Goal: Task Accomplishment & Management: Use online tool/utility

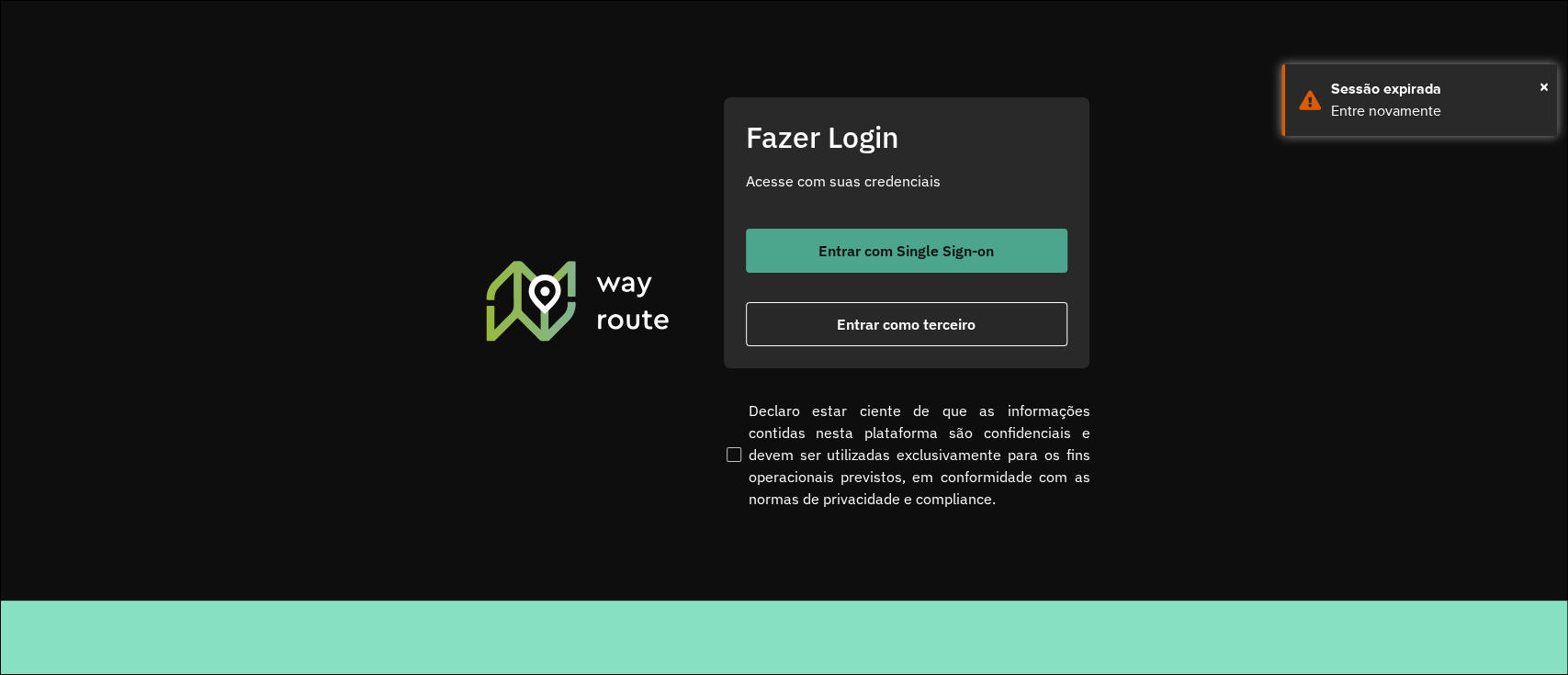
click at [878, 266] on button "Entrar com Single Sign-on" at bounding box center [906, 251] width 322 height 44
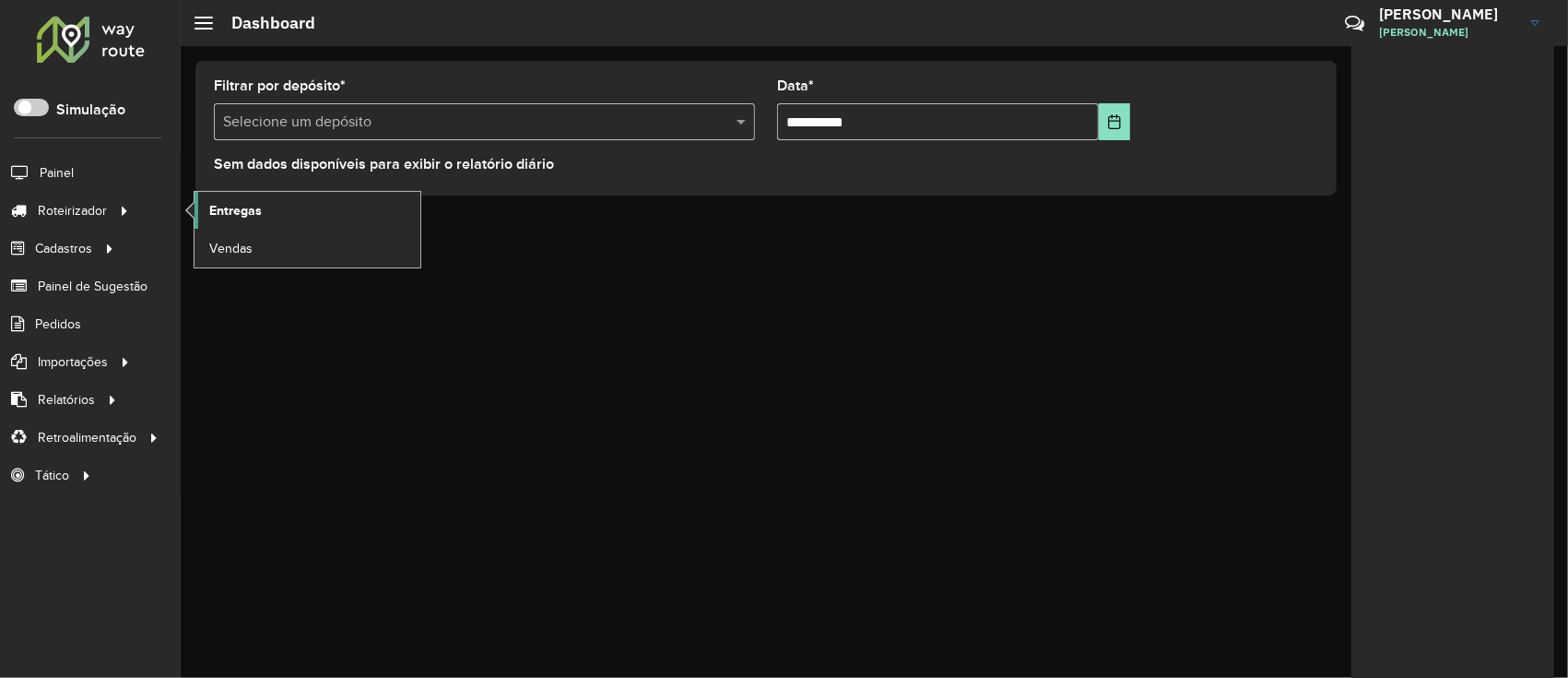
click at [209, 209] on span "Entregas" at bounding box center [235, 211] width 53 height 20
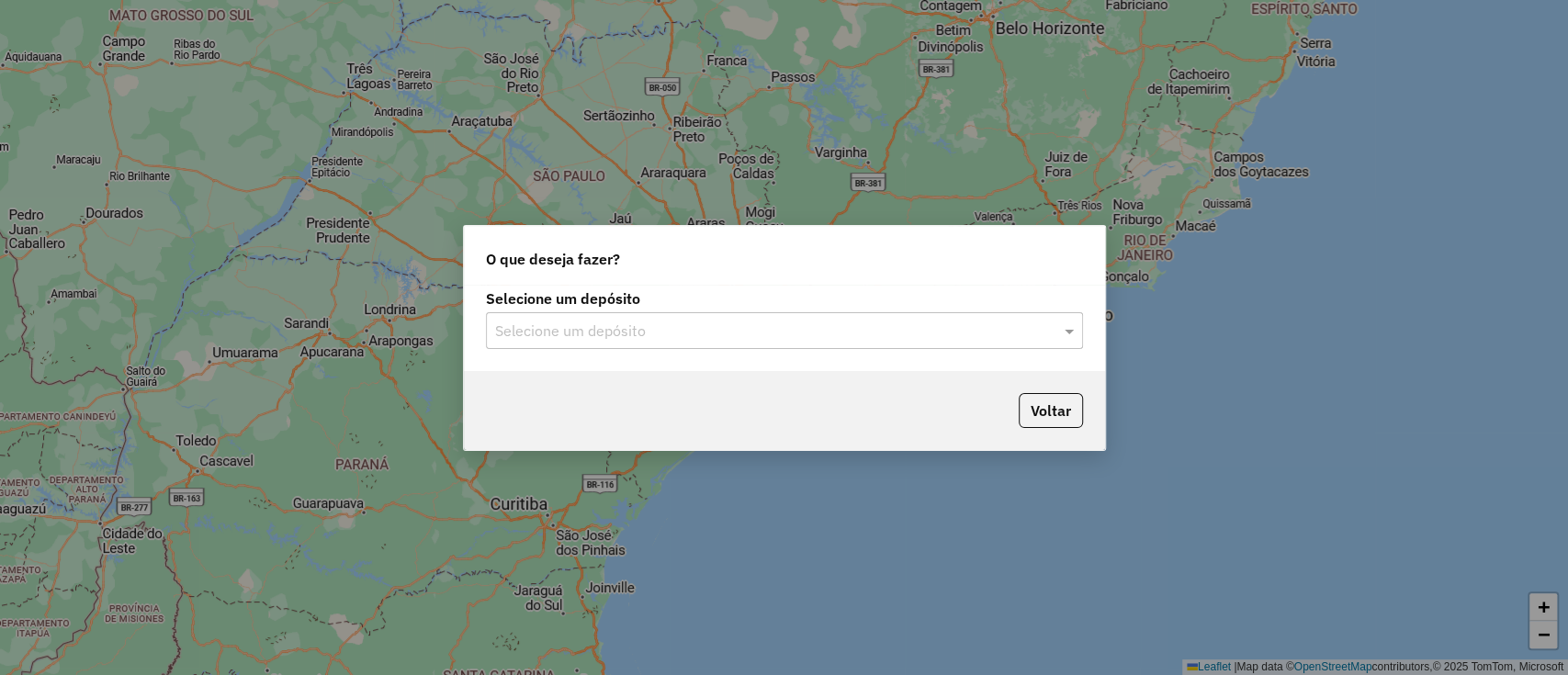
click at [747, 344] on div "Selecione um depósito" at bounding box center [784, 330] width 597 height 37
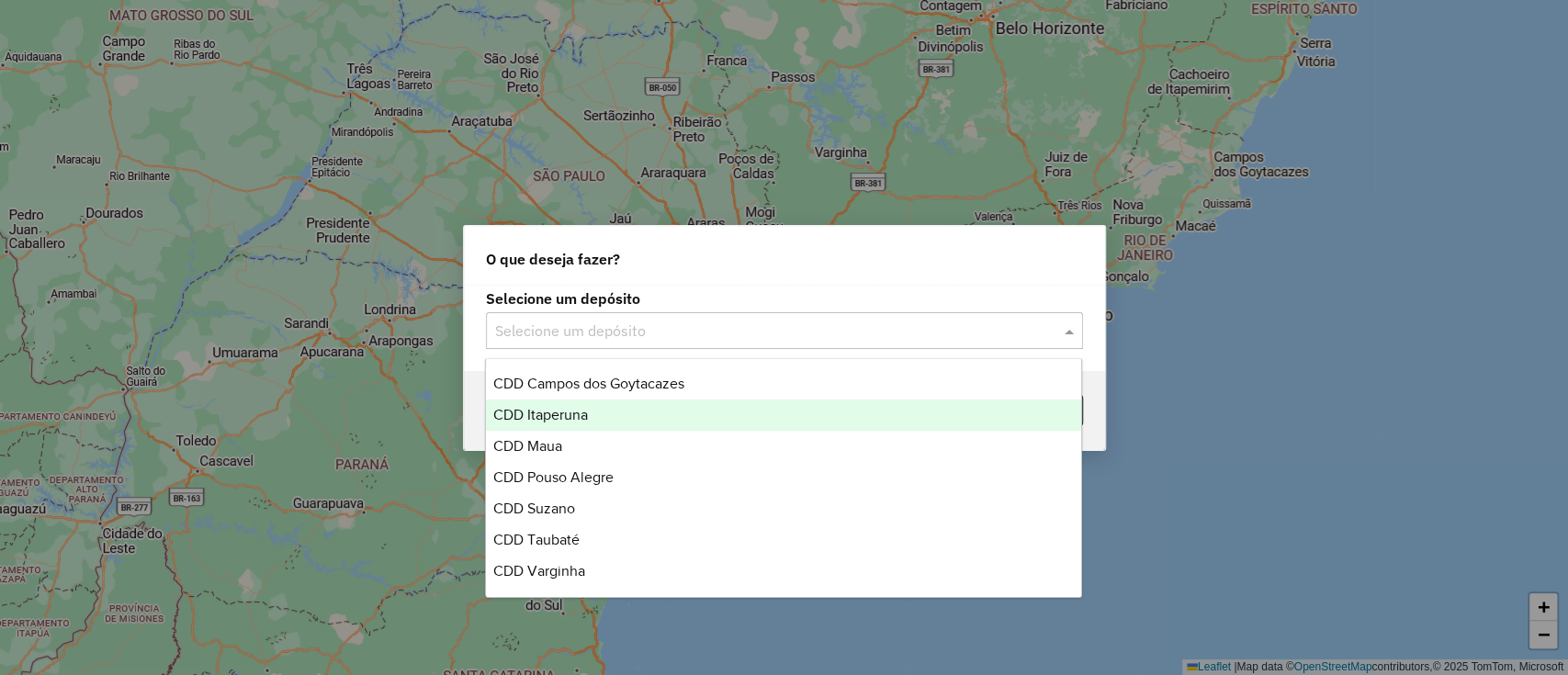
click at [645, 417] on div "CDD Itaperuna" at bounding box center [783, 415] width 595 height 32
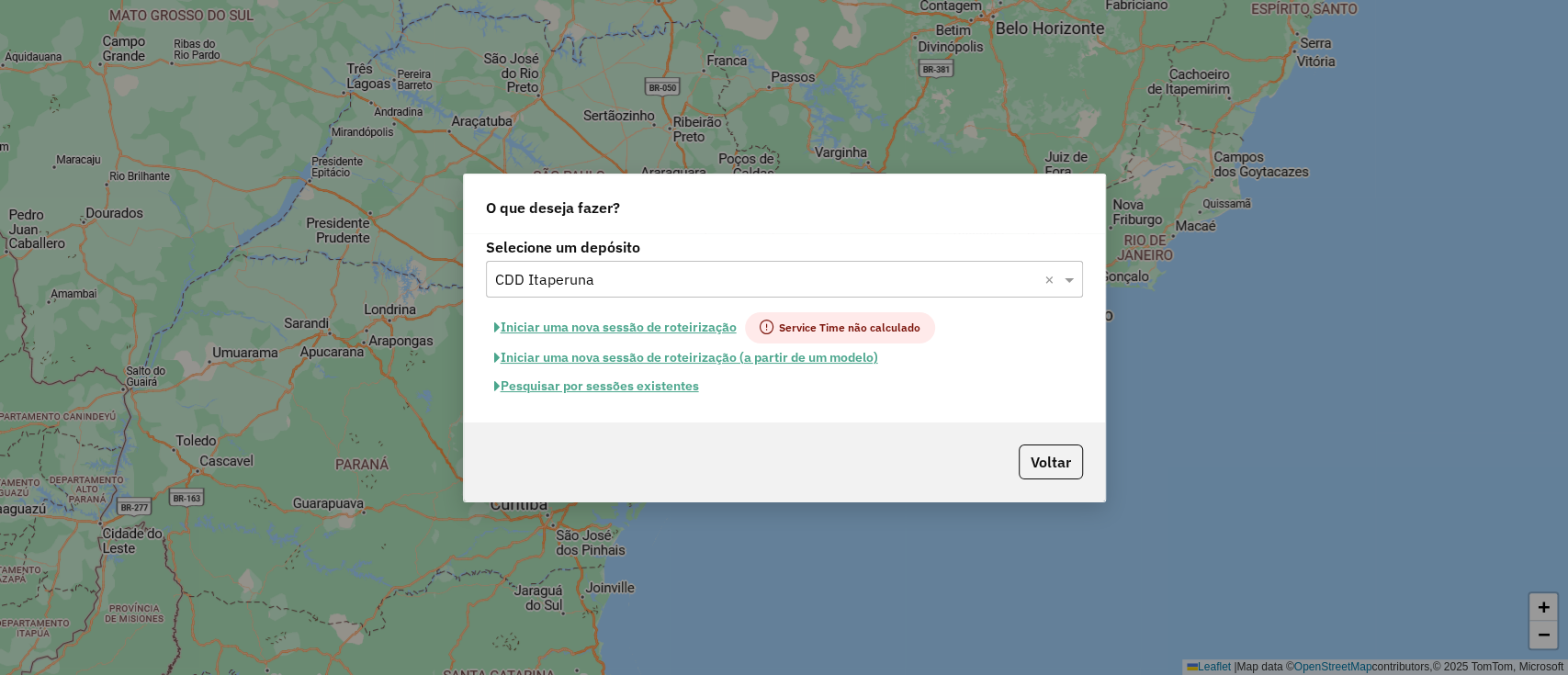
click at [668, 394] on button "Pesquisar por sessões existentes" at bounding box center [596, 386] width 221 height 29
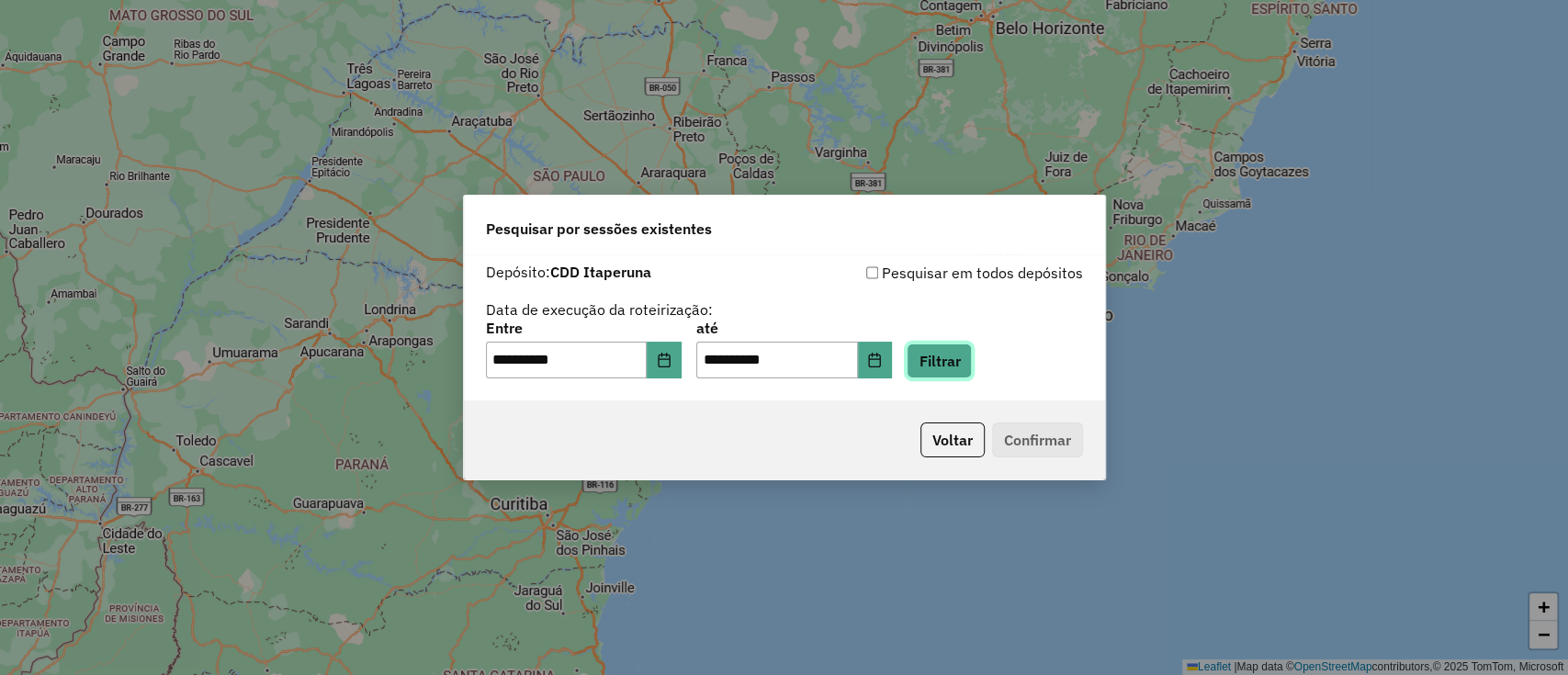
click at [972, 369] on button "Filtrar" at bounding box center [939, 360] width 65 height 35
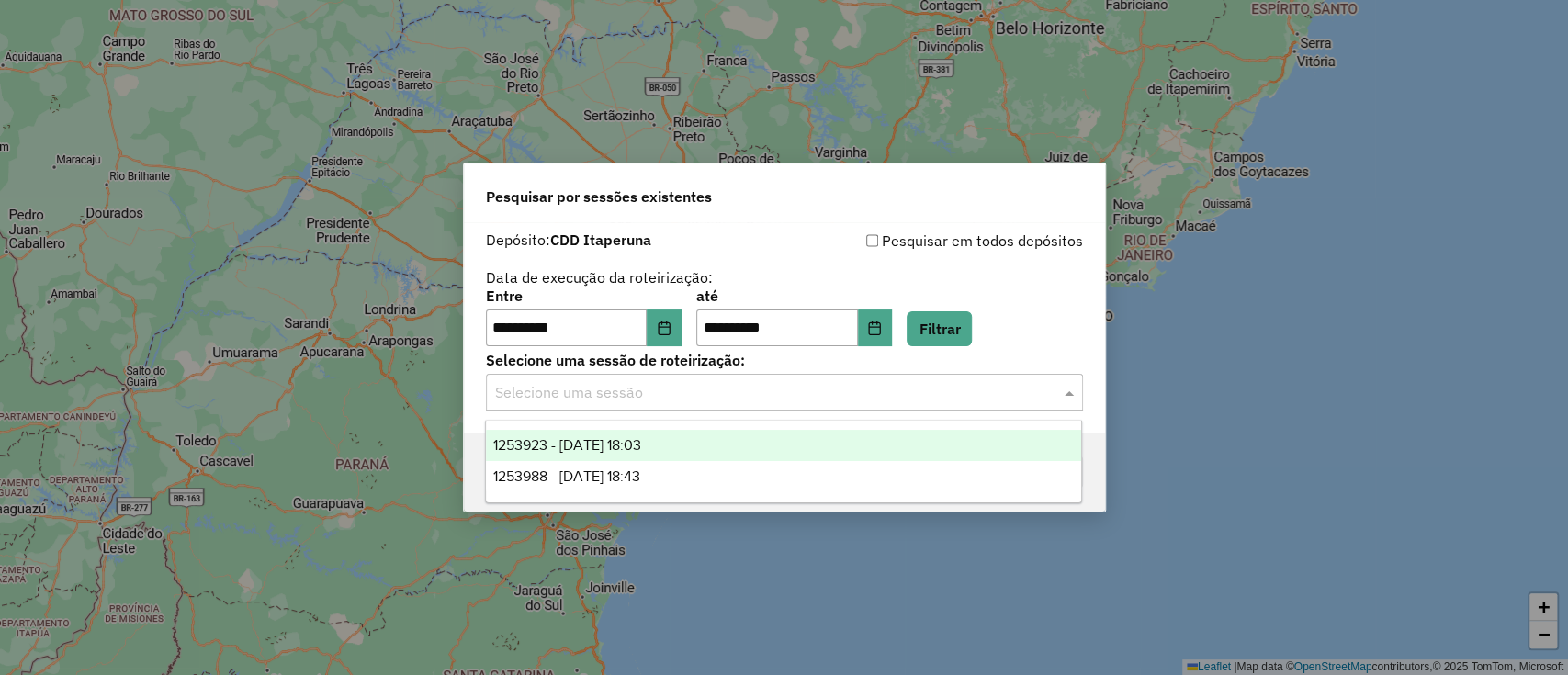
click at [821, 400] on input "text" at bounding box center [765, 393] width 542 height 22
click at [816, 433] on div "1253923 - 27/08/2025 18:03" at bounding box center [783, 445] width 595 height 32
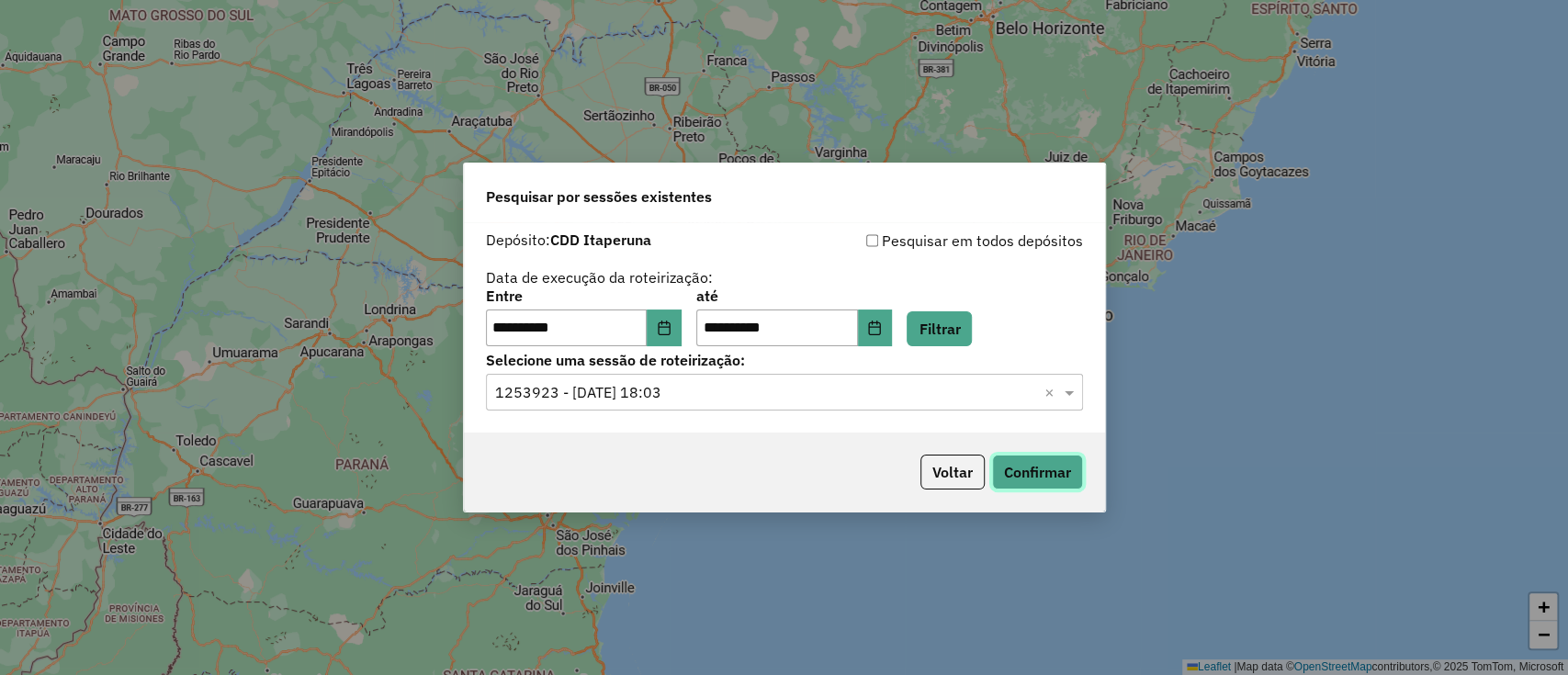
click at [1055, 466] on button "Confirmar" at bounding box center [1038, 472] width 91 height 35
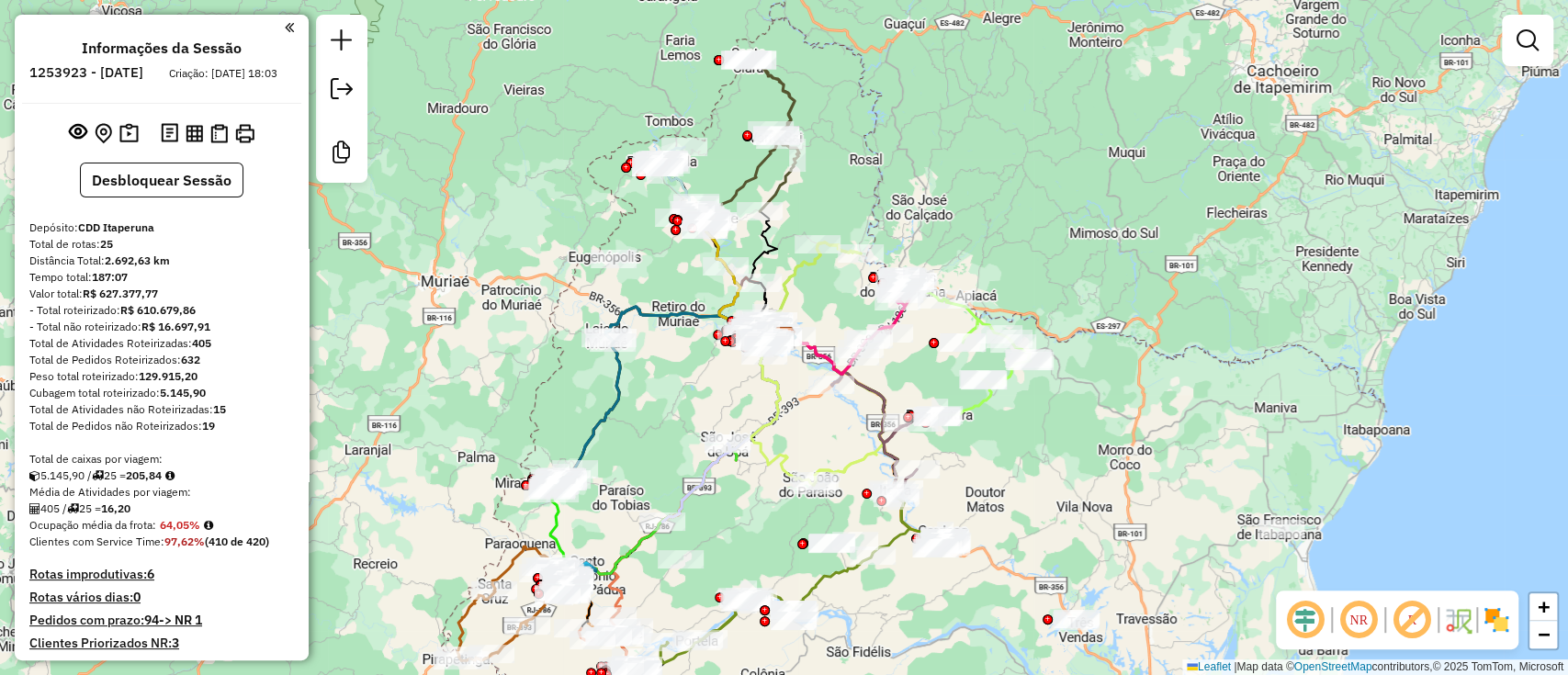
click at [1291, 621] on em at bounding box center [1305, 620] width 44 height 44
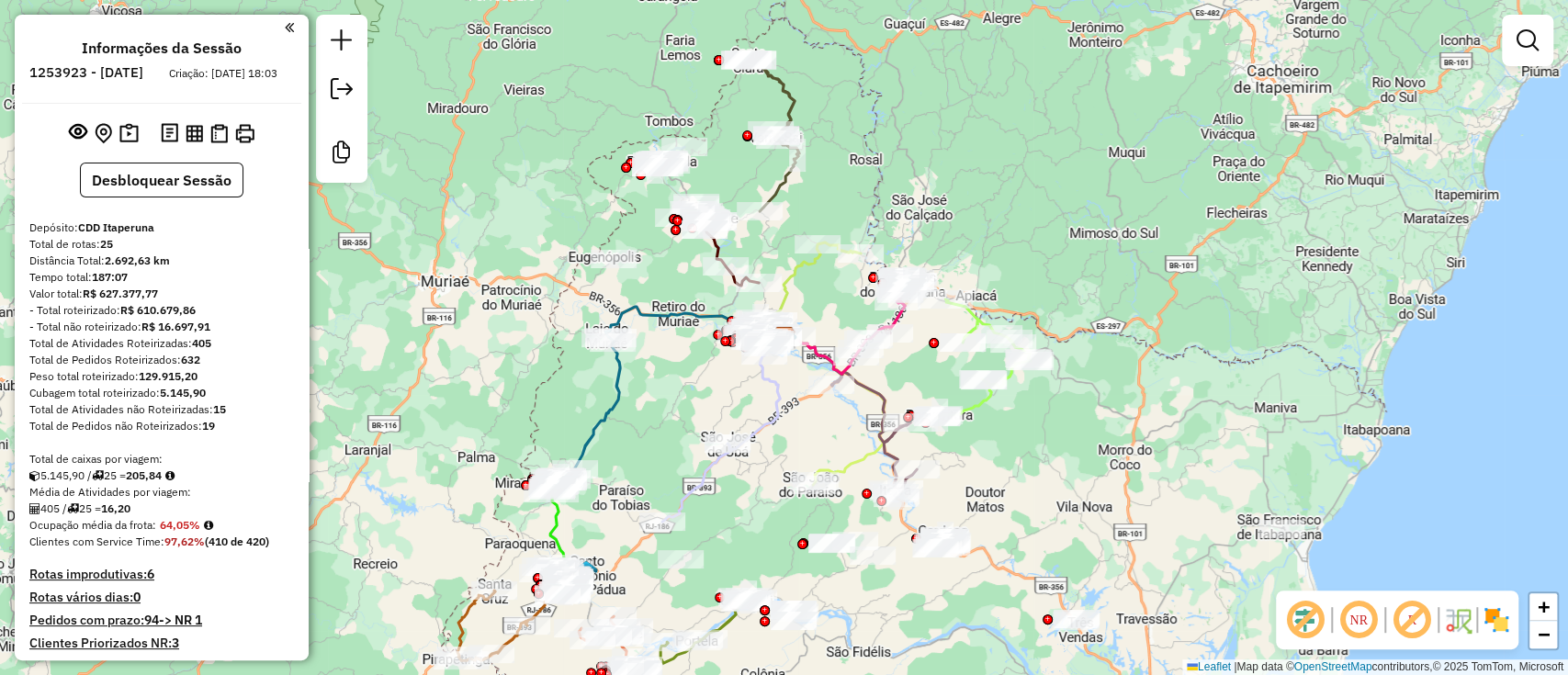
click at [1408, 621] on em at bounding box center [1412, 620] width 44 height 44
click at [1498, 623] on img at bounding box center [1497, 620] width 30 height 30
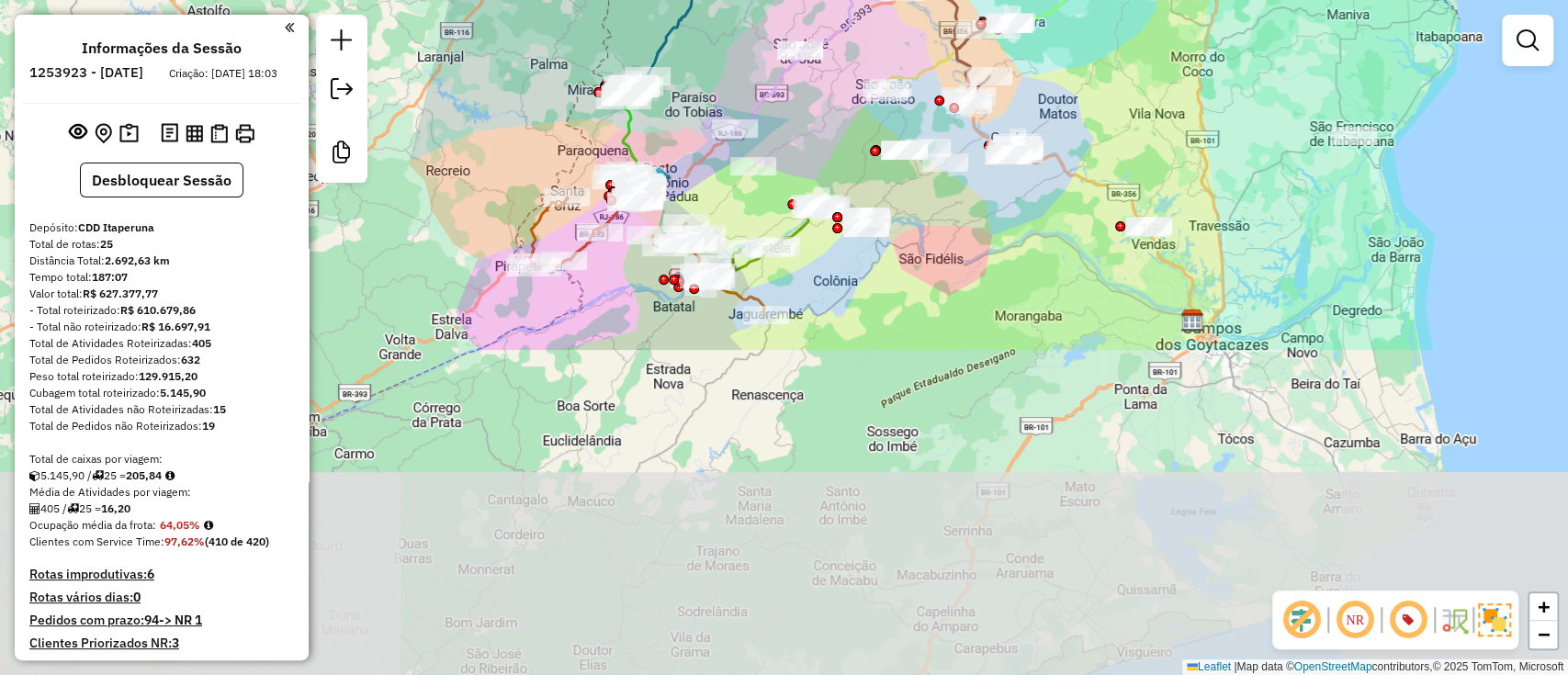
drag, startPoint x: 1142, startPoint y: 502, endPoint x: 1246, endPoint y: 59, distance: 455.0
click at [1244, 58] on div "Janela de atendimento Grade de atendimento Capacidade Transportadoras Veículos …" at bounding box center [784, 338] width 1568 height 675
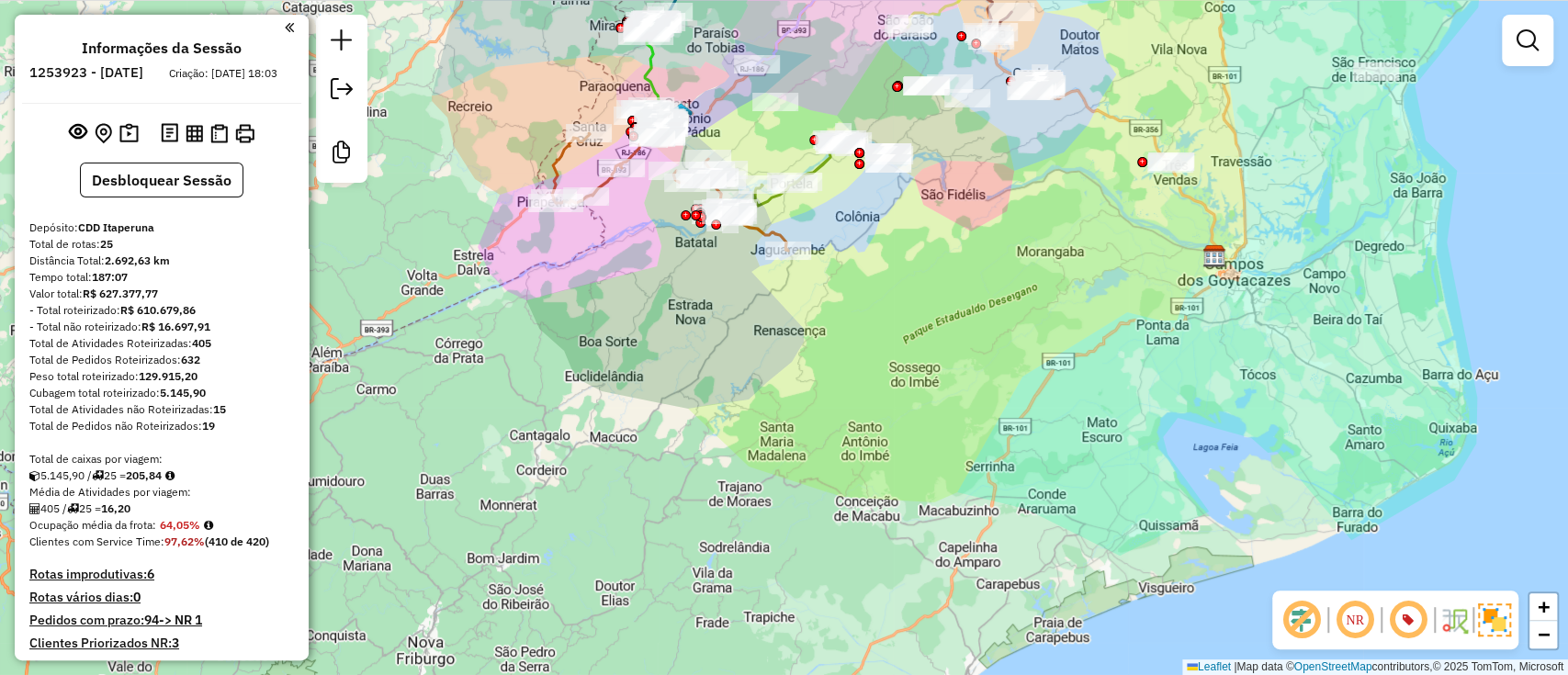
drag, startPoint x: 957, startPoint y: 338, endPoint x: 973, endPoint y: 384, distance: 48.7
click at [974, 384] on div "Janela de atendimento Grade de atendimento Capacidade Transportadoras Veículos …" at bounding box center [784, 338] width 1568 height 675
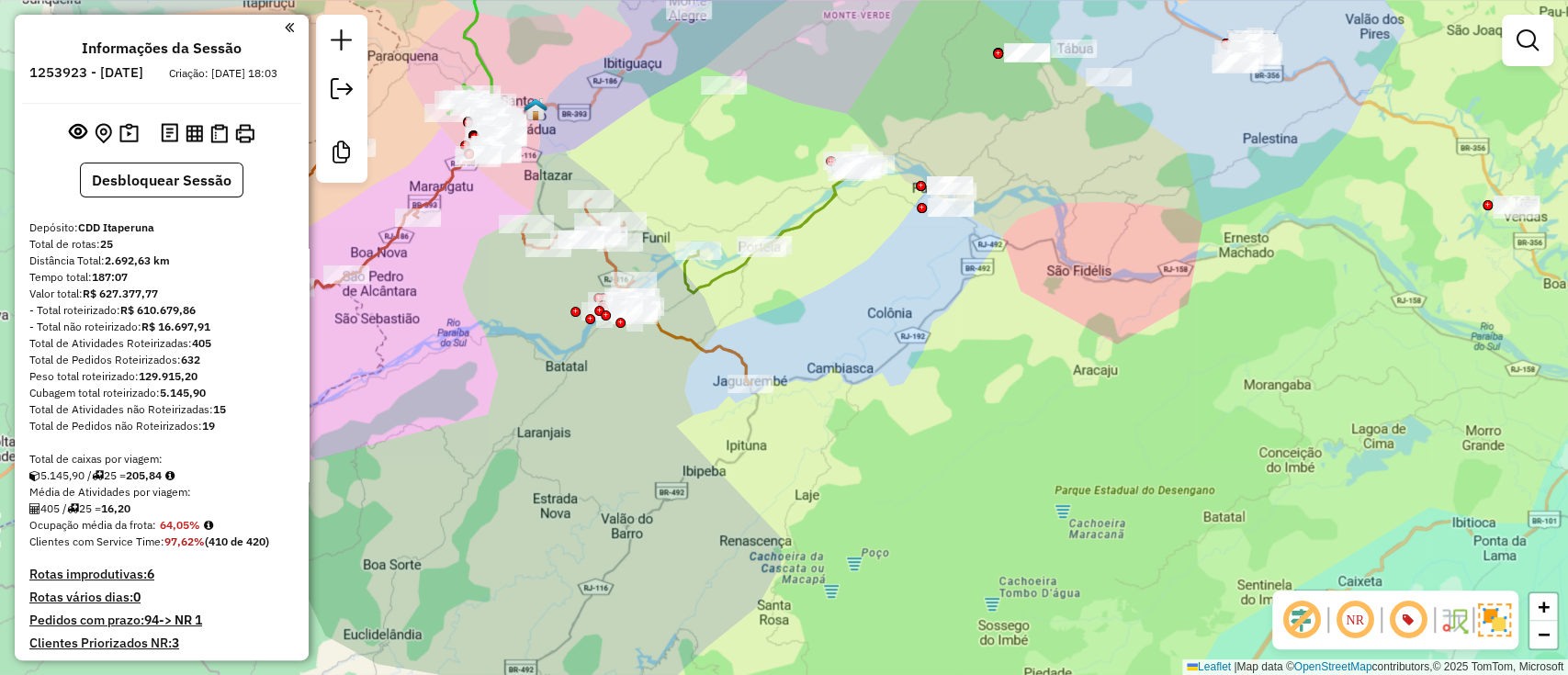
drag, startPoint x: 837, startPoint y: 369, endPoint x: 853, endPoint y: 385, distance: 22.6
click at [853, 385] on div "Janela de atendimento Grade de atendimento Capacidade Transportadoras Veículos …" at bounding box center [784, 338] width 1568 height 675
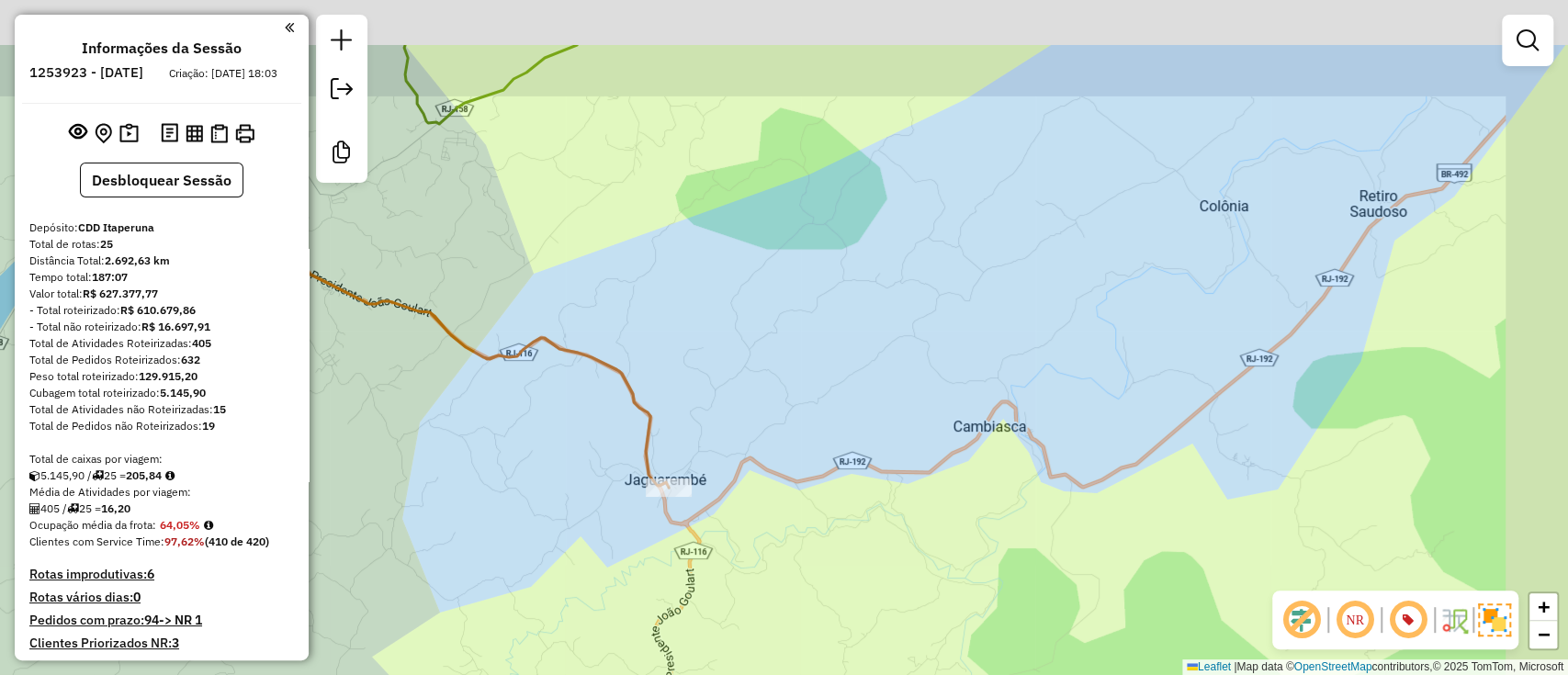
drag, startPoint x: 1286, startPoint y: 243, endPoint x: 1143, endPoint y: 366, distance: 188.6
click at [1143, 366] on div "Janela de atendimento Grade de atendimento Capacidade Transportadoras Veículos …" at bounding box center [784, 338] width 1568 height 675
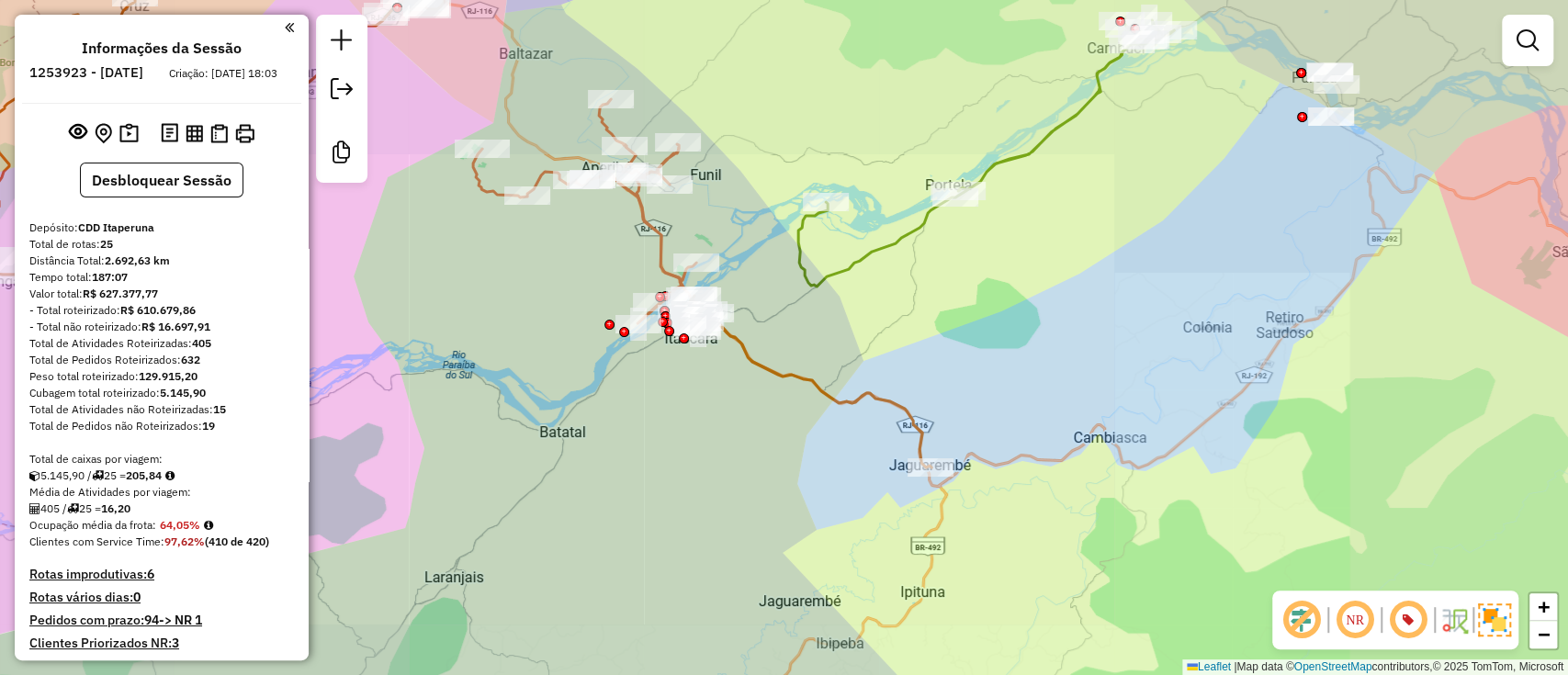
drag, startPoint x: 1198, startPoint y: 524, endPoint x: 1081, endPoint y: 562, distance: 123.0
click at [1084, 569] on div "Janela de atendimento Grade de atendimento Capacidade Transportadoras Veículos …" at bounding box center [784, 338] width 1568 height 675
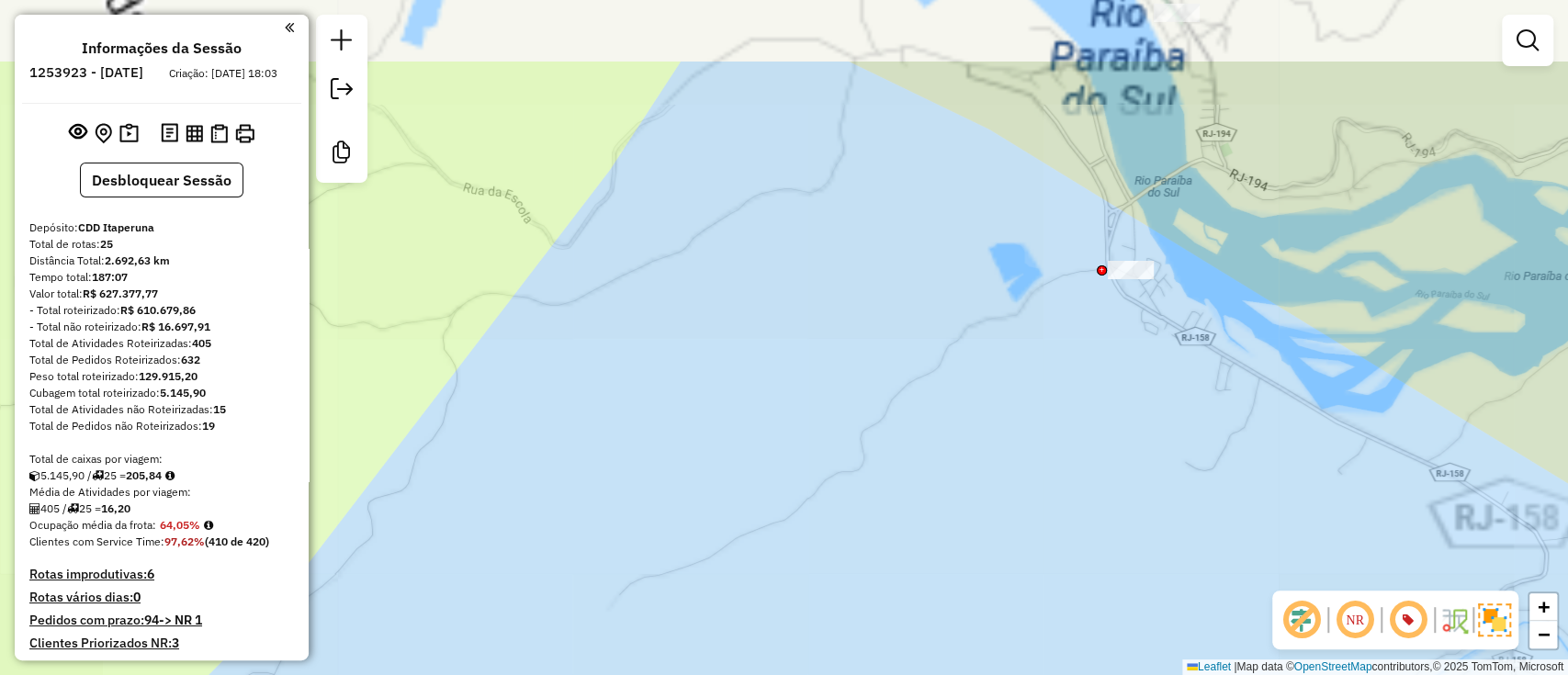
drag, startPoint x: 1219, startPoint y: 221, endPoint x: 1167, endPoint y: 365, distance: 153.1
click at [1167, 364] on div "Janela de atendimento Grade de atendimento Capacidade Transportadoras Veículos …" at bounding box center [784, 338] width 1568 height 675
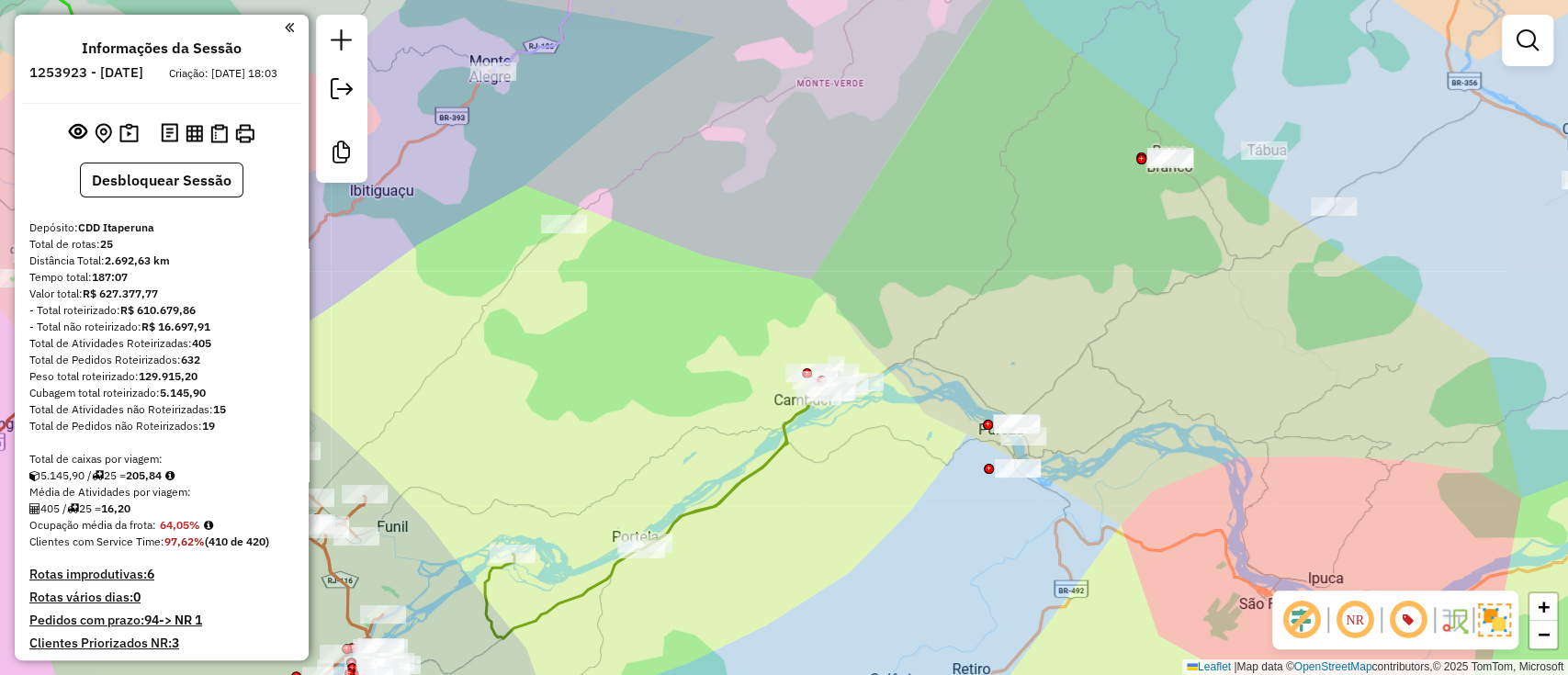
drag, startPoint x: 927, startPoint y: 580, endPoint x: 941, endPoint y: 518, distance: 63.6
click at [940, 518] on div "Janela de atendimento Grade de atendimento Capacidade Transportadoras Veículos …" at bounding box center [784, 338] width 1568 height 675
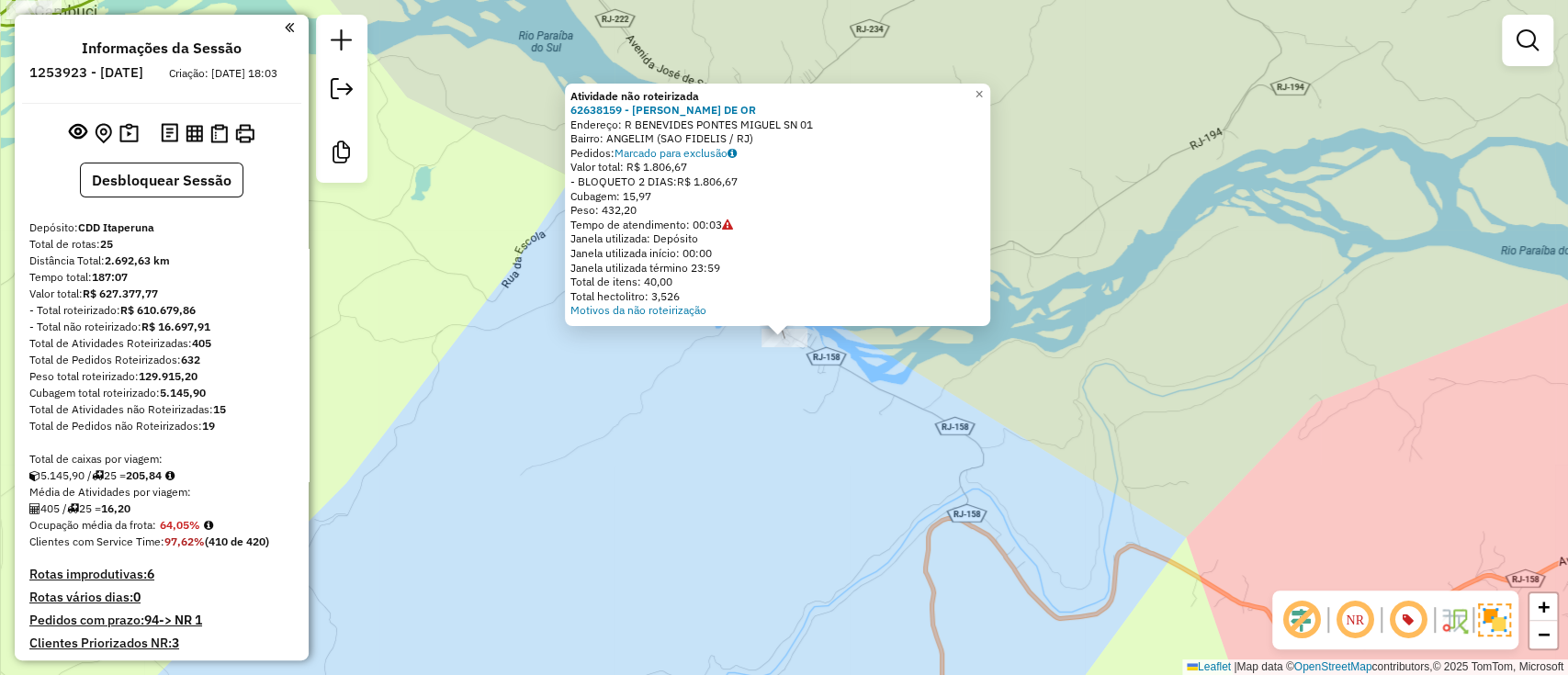
click at [785, 376] on div "Atividade não roteirizada 62638159 - [PERSON_NAME] DE OR Endereço: R BENEVIDES …" at bounding box center [784, 338] width 1568 height 675
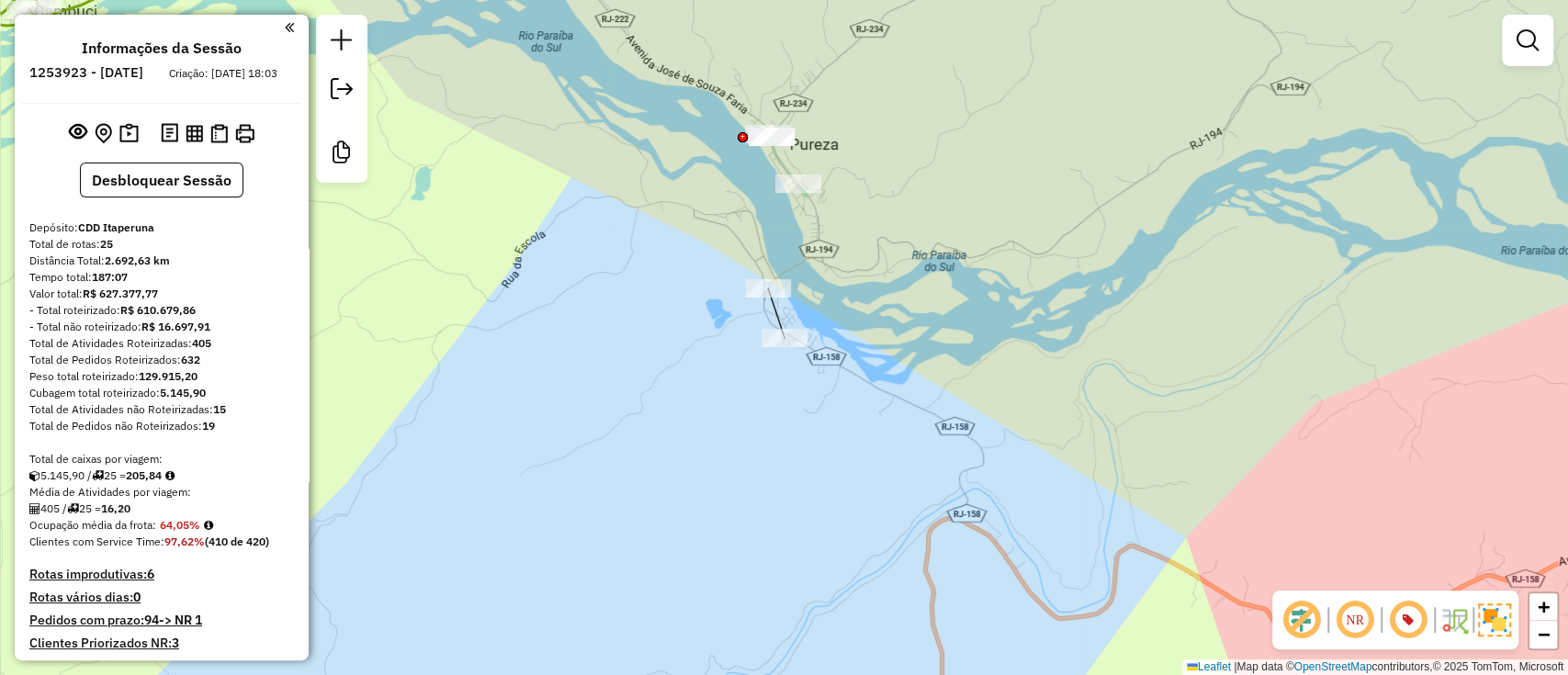
click at [800, 431] on div "Janela de atendimento Grade de atendimento Capacidade Transportadoras Veículos …" at bounding box center [784, 338] width 1568 height 675
click at [798, 401] on div "Janela de atendimento Grade de atendimento Capacidade Transportadoras Veículos …" at bounding box center [784, 338] width 1568 height 675
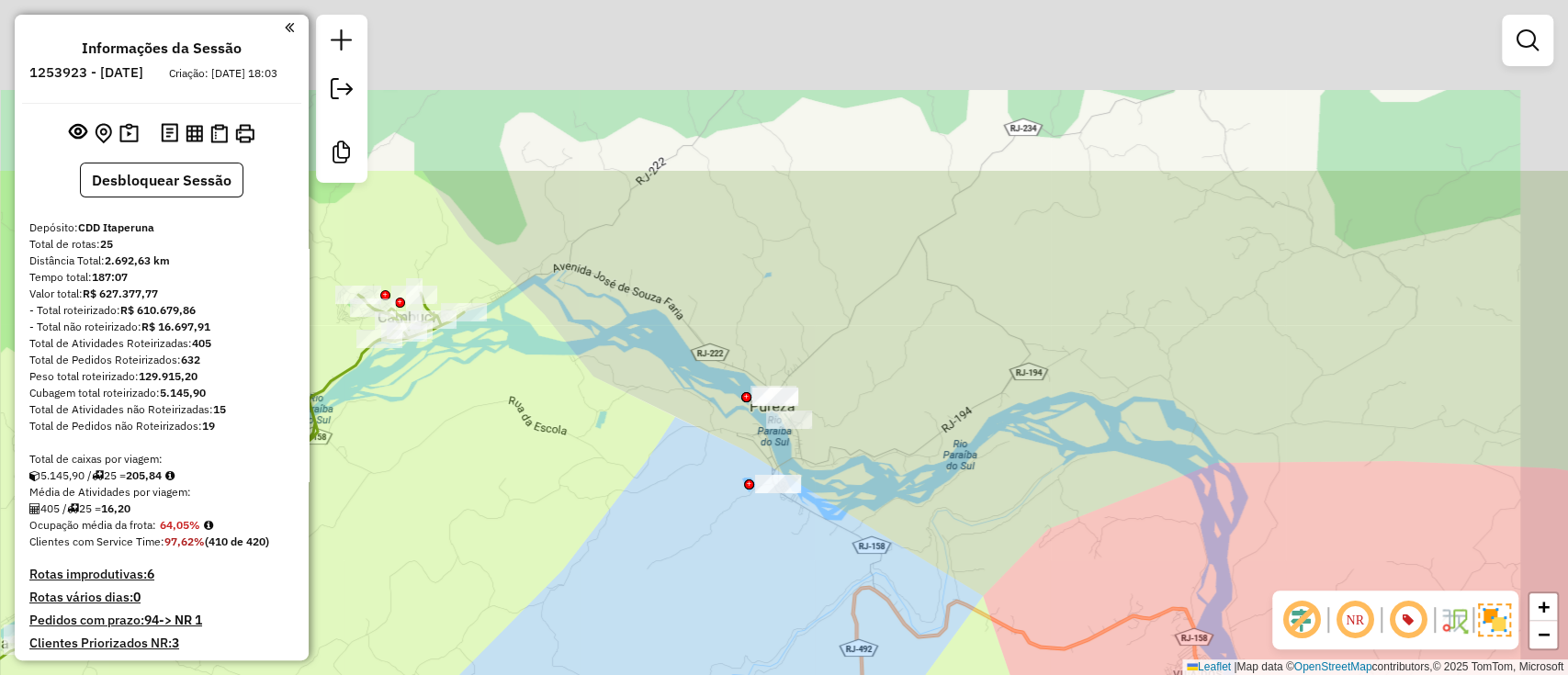
drag, startPoint x: 1011, startPoint y: 112, endPoint x: 739, endPoint y: 634, distance: 588.6
click at [739, 642] on div "Janela de atendimento Grade de atendimento Capacidade Transportadoras Veículos …" at bounding box center [784, 338] width 1568 height 675
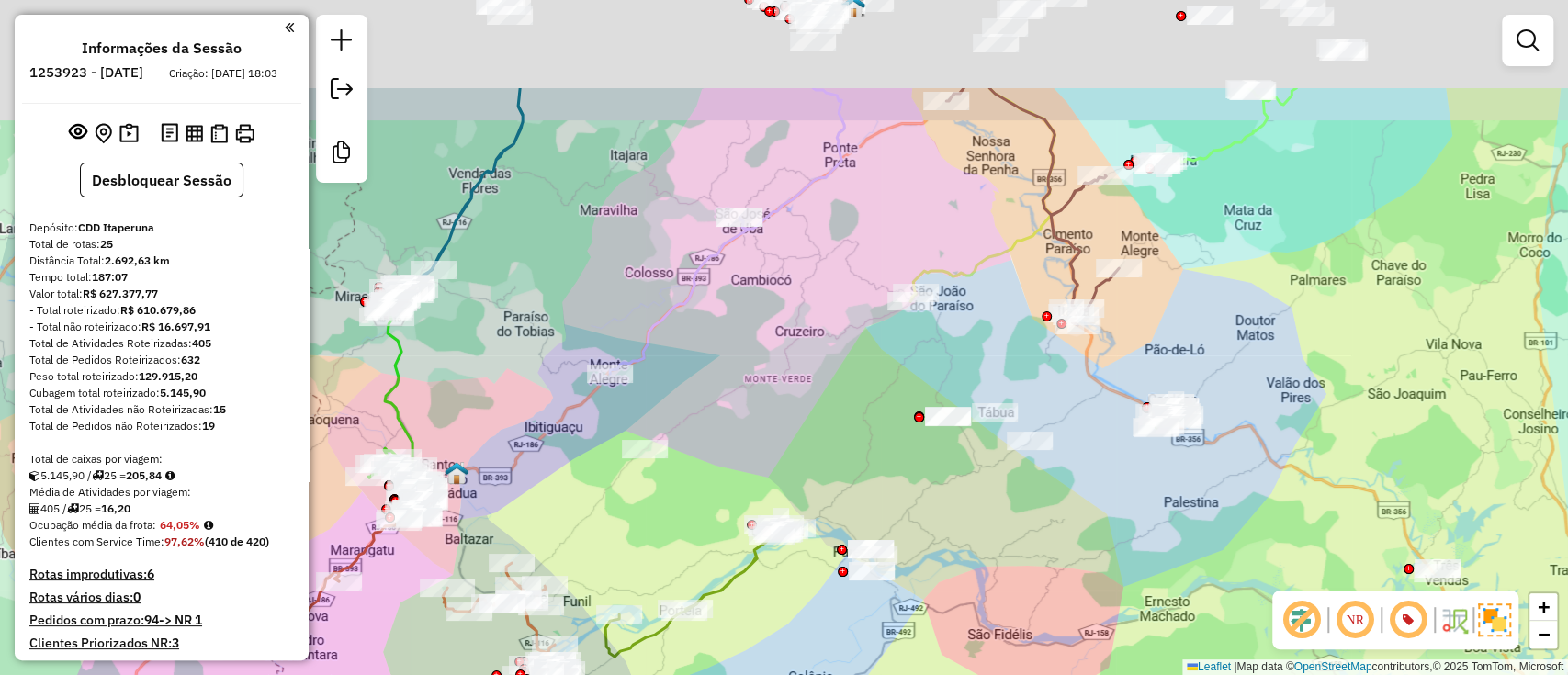
drag, startPoint x: 833, startPoint y: 276, endPoint x: 950, endPoint y: 353, distance: 140.1
click at [837, 432] on div "Janela de atendimento Grade de atendimento Capacidade Transportadoras Veículos …" at bounding box center [784, 338] width 1568 height 675
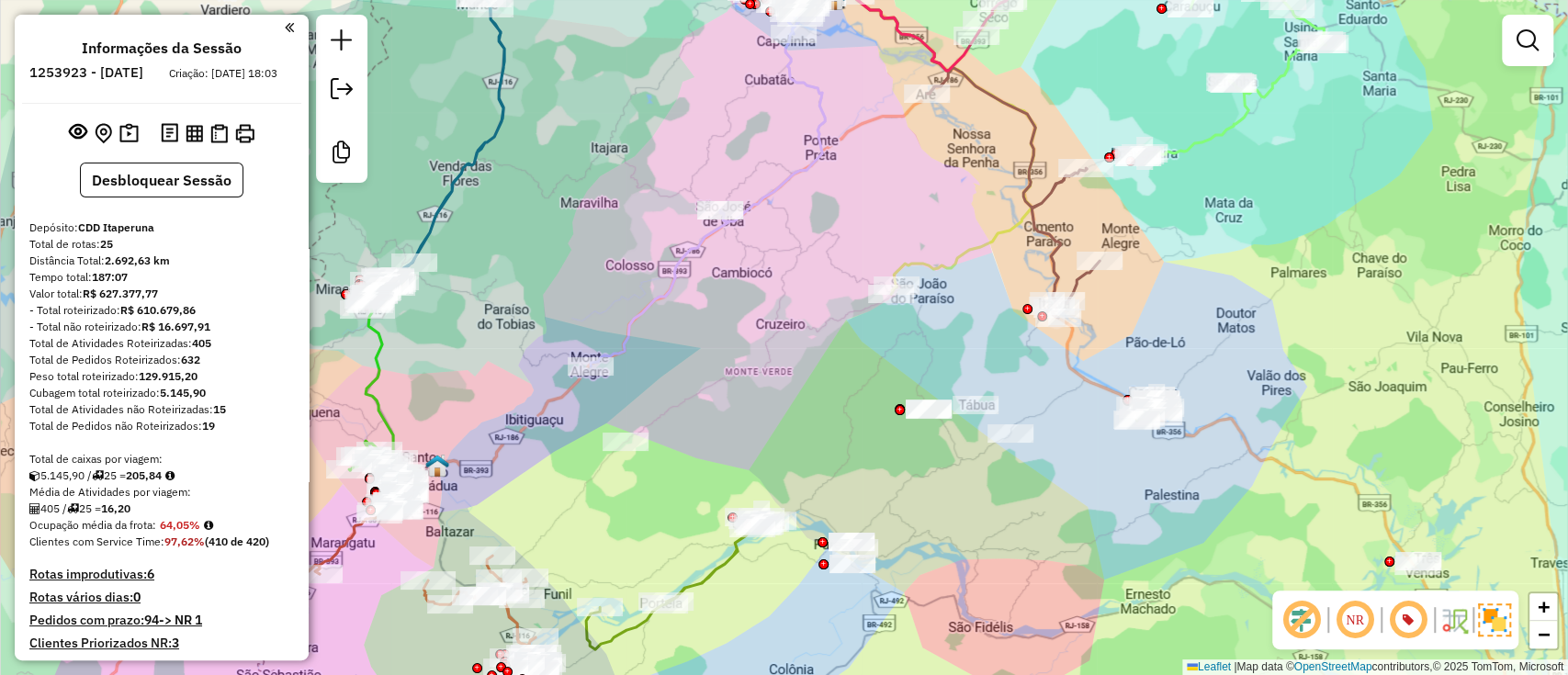
drag, startPoint x: 1120, startPoint y: 448, endPoint x: 945, endPoint y: 231, distance: 278.8
click at [940, 227] on div "Janela de atendimento Grade de atendimento Capacidade Transportadoras Veículos …" at bounding box center [784, 338] width 1568 height 675
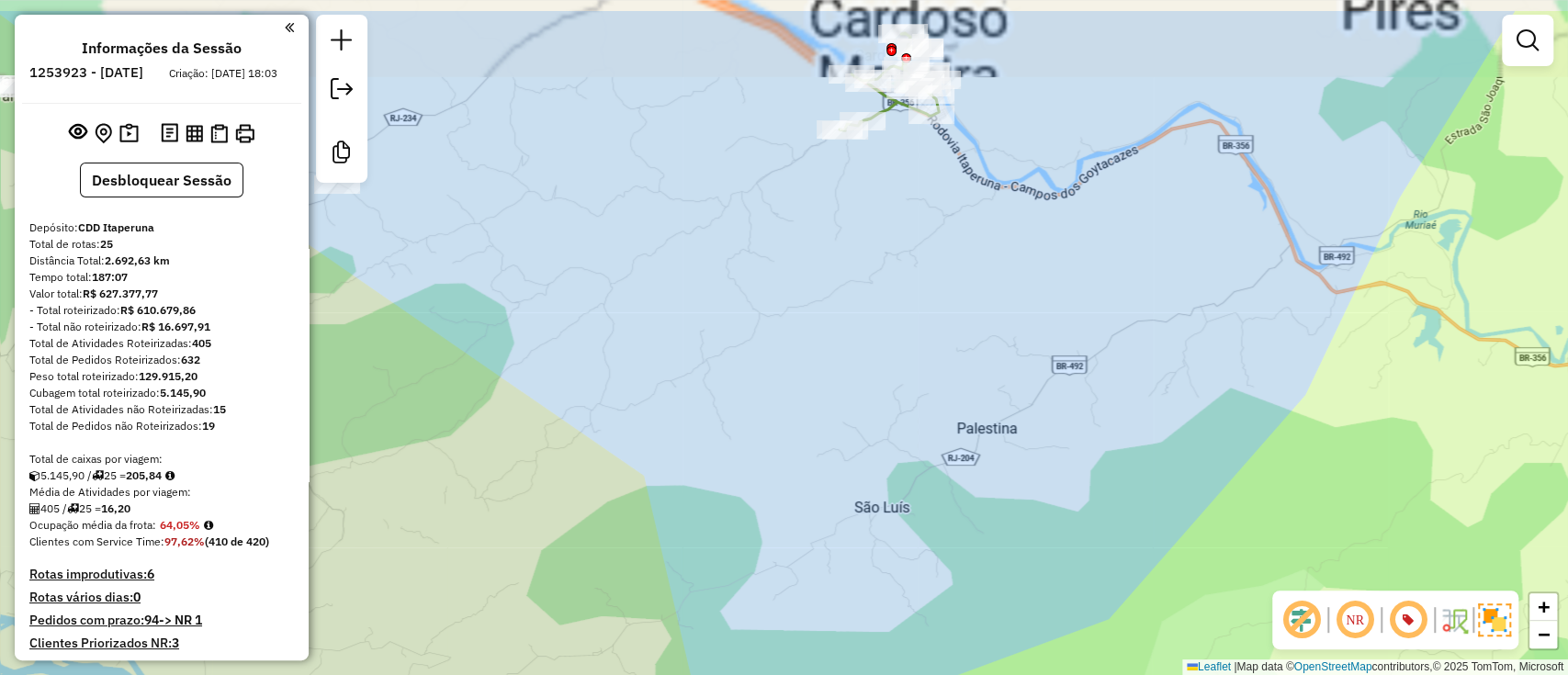
drag, startPoint x: 931, startPoint y: 239, endPoint x: 923, endPoint y: 507, distance: 268.1
click at [926, 533] on div "Rota 19 - Placa EKW7I72 62643167 - GAGUINHOS LANCHES Janela de atendimento Grad…" at bounding box center [784, 338] width 1568 height 675
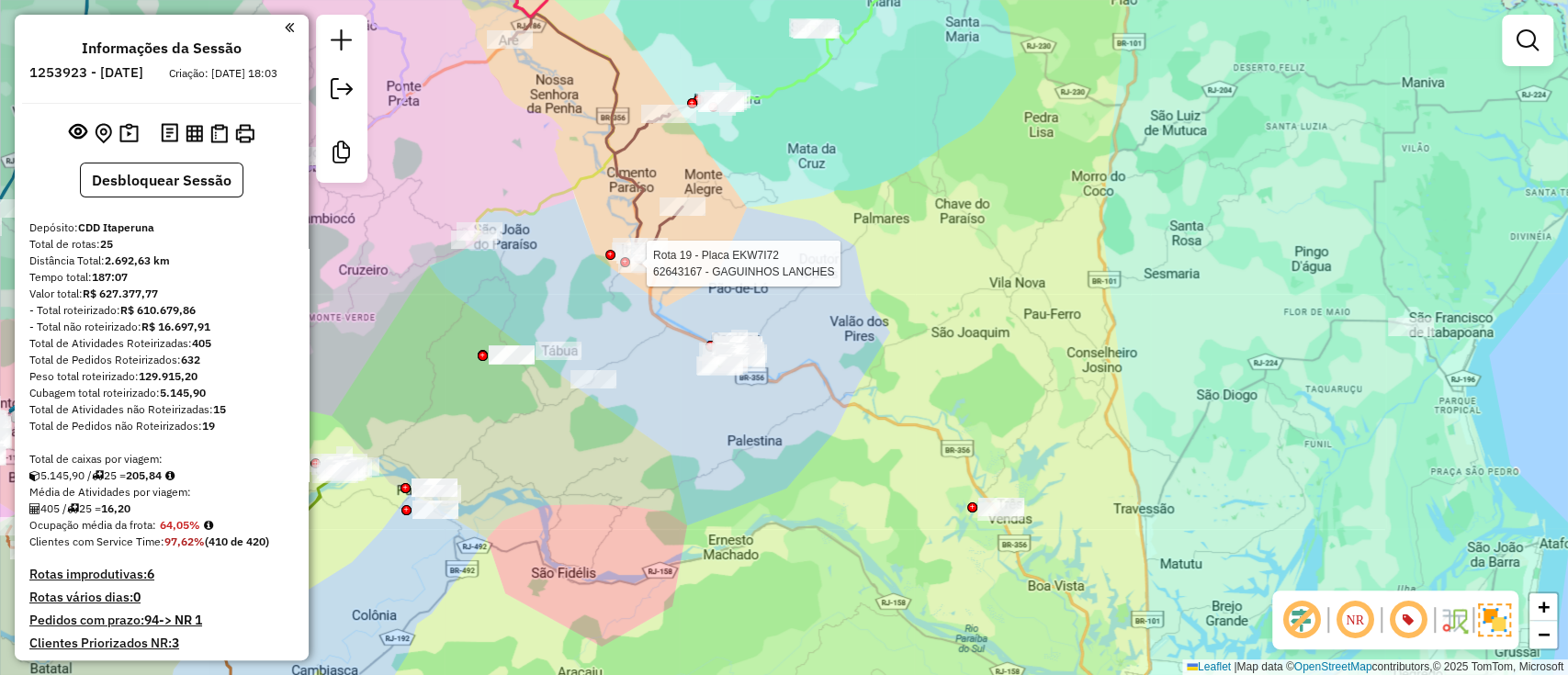
drag, startPoint x: 700, startPoint y: 438, endPoint x: 731, endPoint y: 287, distance: 154.1
click at [731, 290] on div "Rota 19 - Placa EKW7I72 62643167 - GAGUINHOS LANCHES Janela de atendimento Grad…" at bounding box center [784, 338] width 1568 height 675
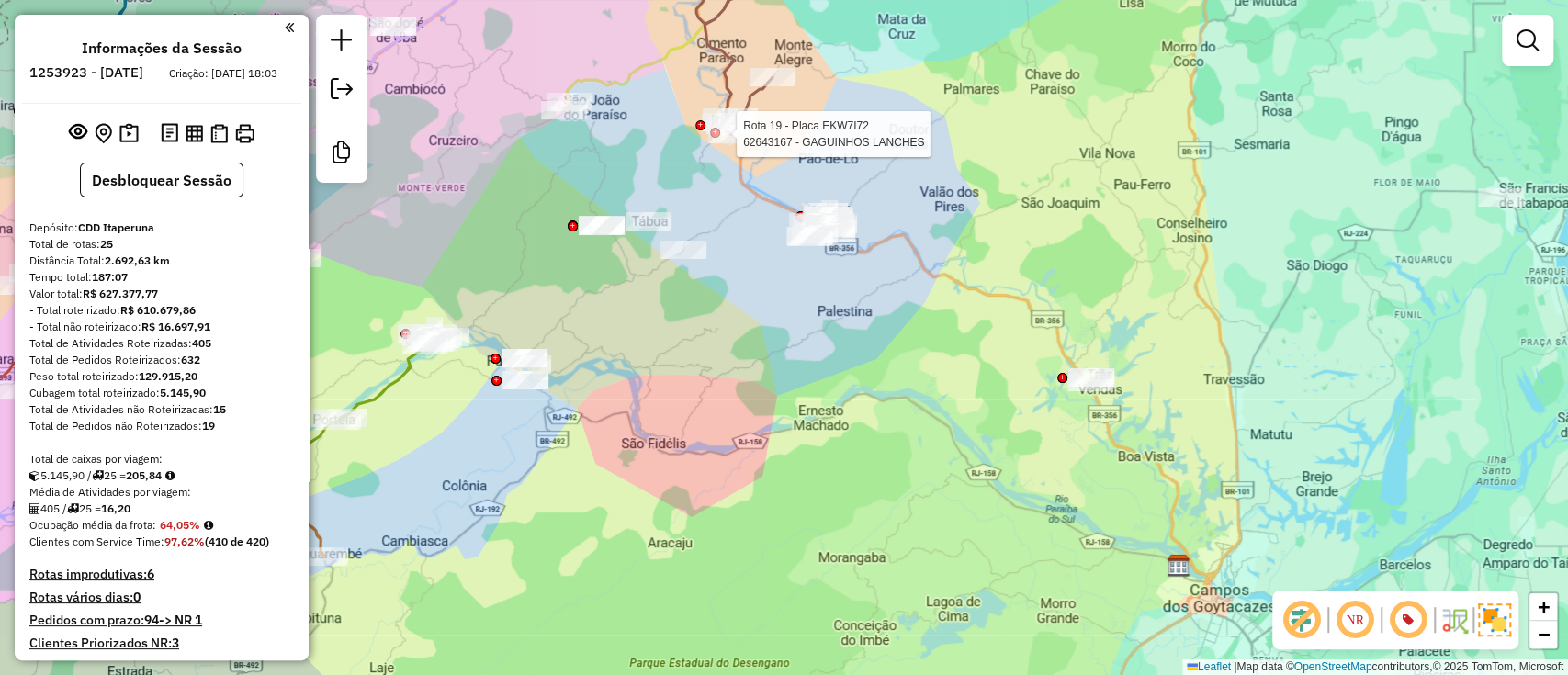
drag, startPoint x: 828, startPoint y: 452, endPoint x: 887, endPoint y: 453, distance: 59.0
click at [887, 453] on div "Rota 19 - Placa EKW7I72 62643167 - GAGUINHOS LANCHES Janela de atendimento Grad…" at bounding box center [784, 338] width 1568 height 675
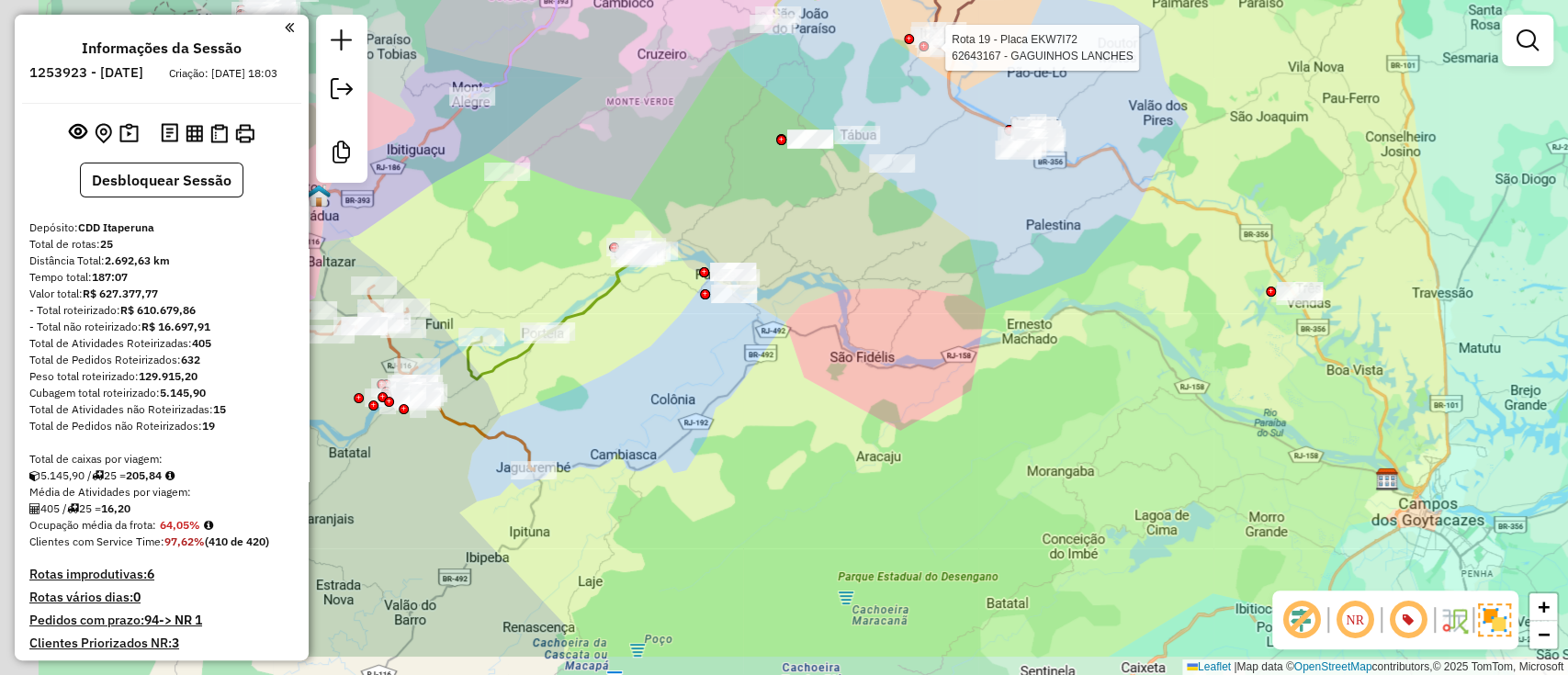
drag, startPoint x: 566, startPoint y: 589, endPoint x: 802, endPoint y: 441, distance: 278.6
click at [813, 466] on div "Rota 19 - Placa EKW7I72 62643167 - GAGUINHOS LANCHES Janela de atendimento Grad…" at bounding box center [784, 338] width 1568 height 675
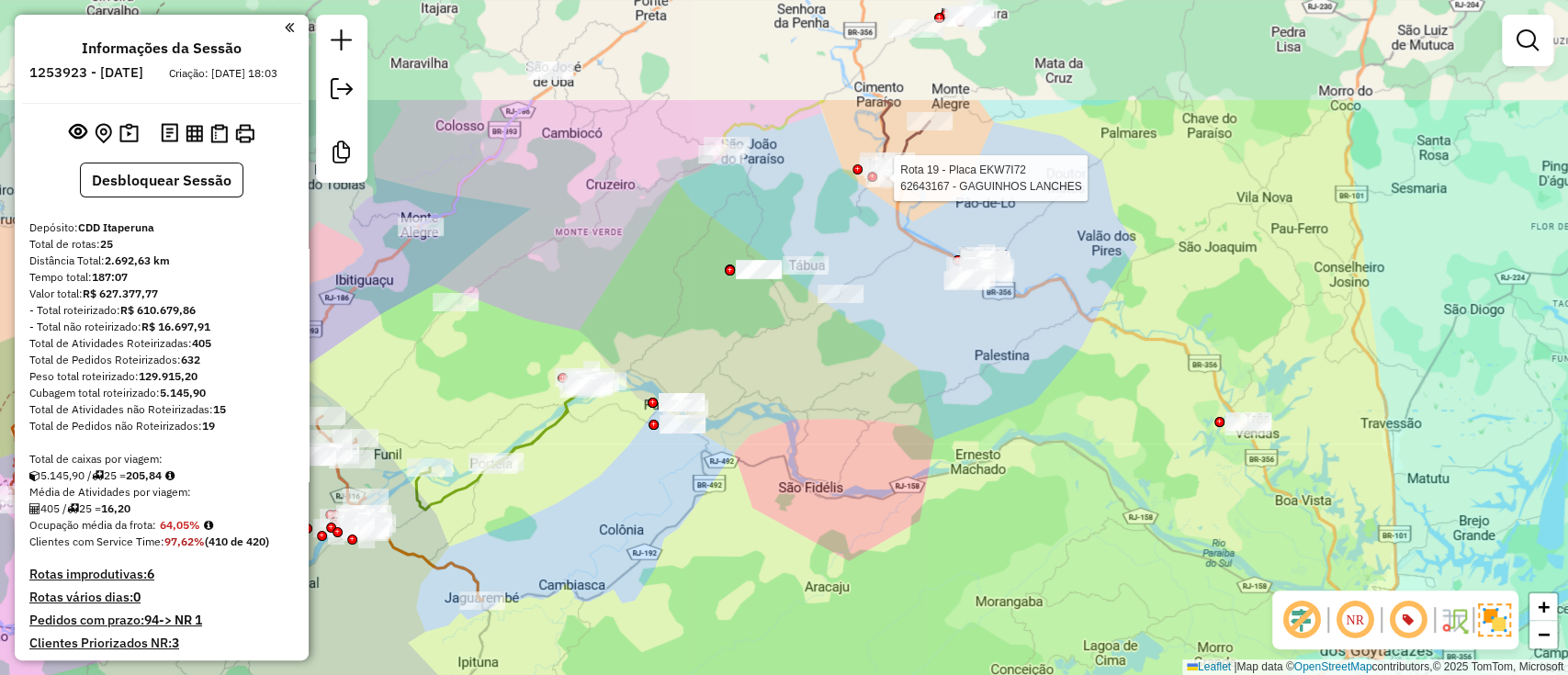
drag, startPoint x: 935, startPoint y: 222, endPoint x: 830, endPoint y: 418, distance: 222.4
click at [830, 418] on div "Rota 19 - Placa EKW7I72 62643167 - GAGUINHOS LANCHES Janela de atendimento Grad…" at bounding box center [784, 338] width 1568 height 675
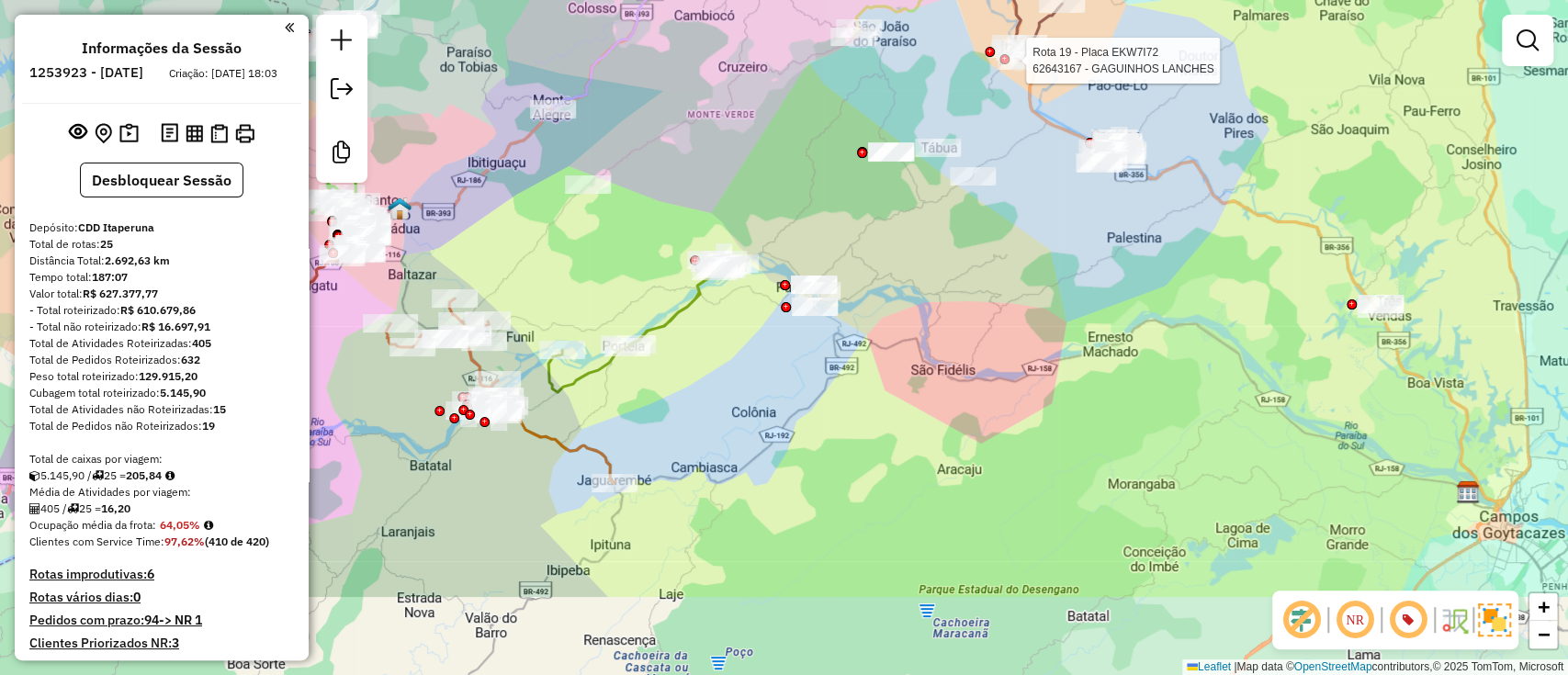
drag, startPoint x: 804, startPoint y: 467, endPoint x: 1016, endPoint y: 257, distance: 298.4
click at [1011, 262] on div "Rota 19 - Placa EKW7I72 62643167 - GAGUINHOS LANCHES Janela de atendimento Grad…" at bounding box center [784, 338] width 1568 height 675
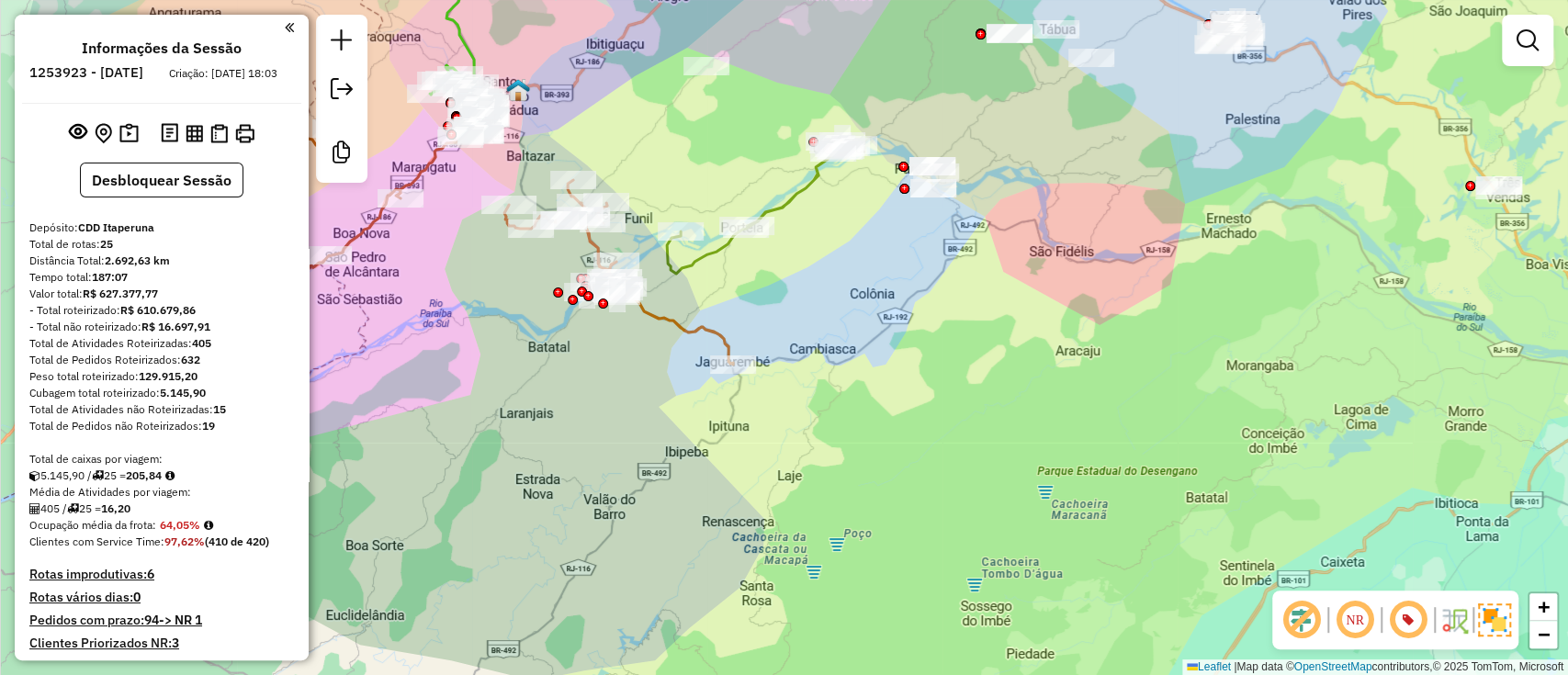
click at [1534, 47] on em at bounding box center [1528, 40] width 22 height 22
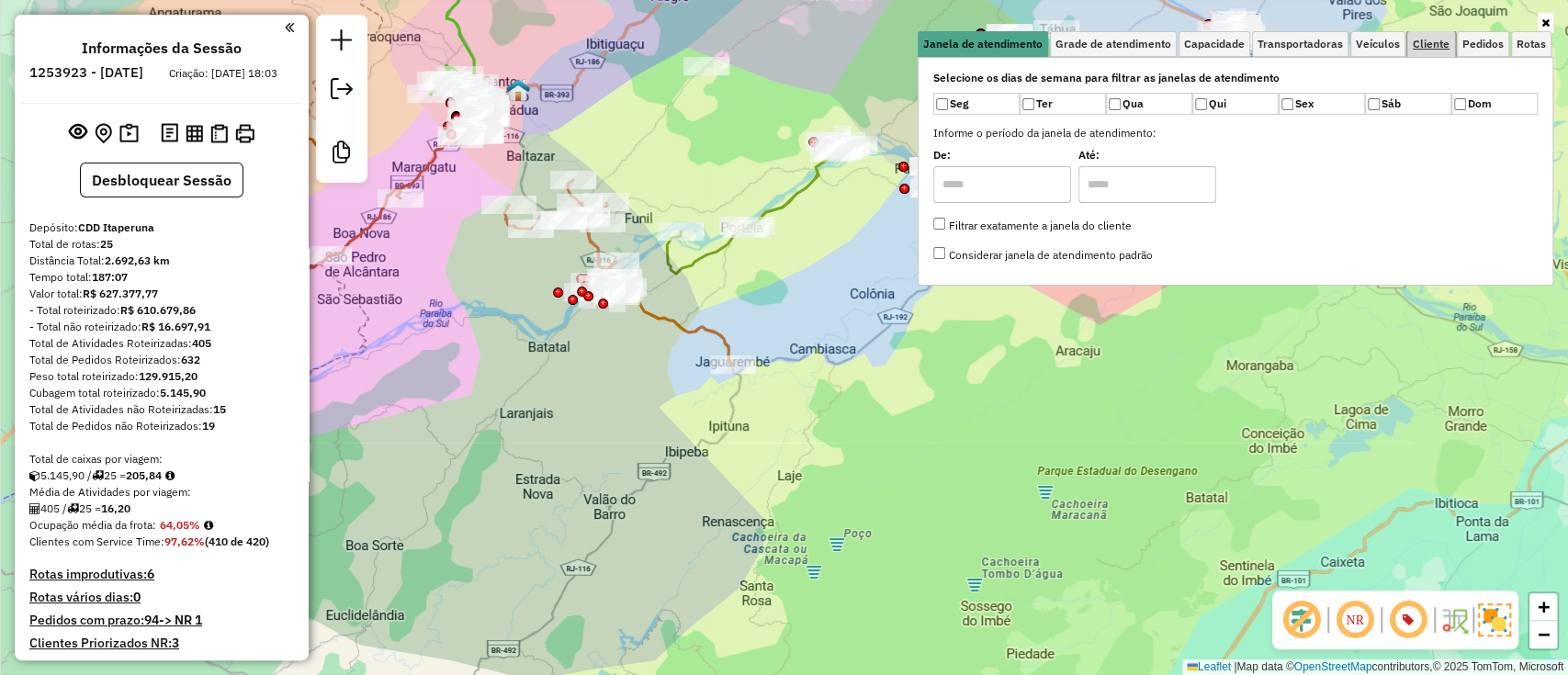
click at [1445, 52] on link "Cliente" at bounding box center [1431, 44] width 47 height 26
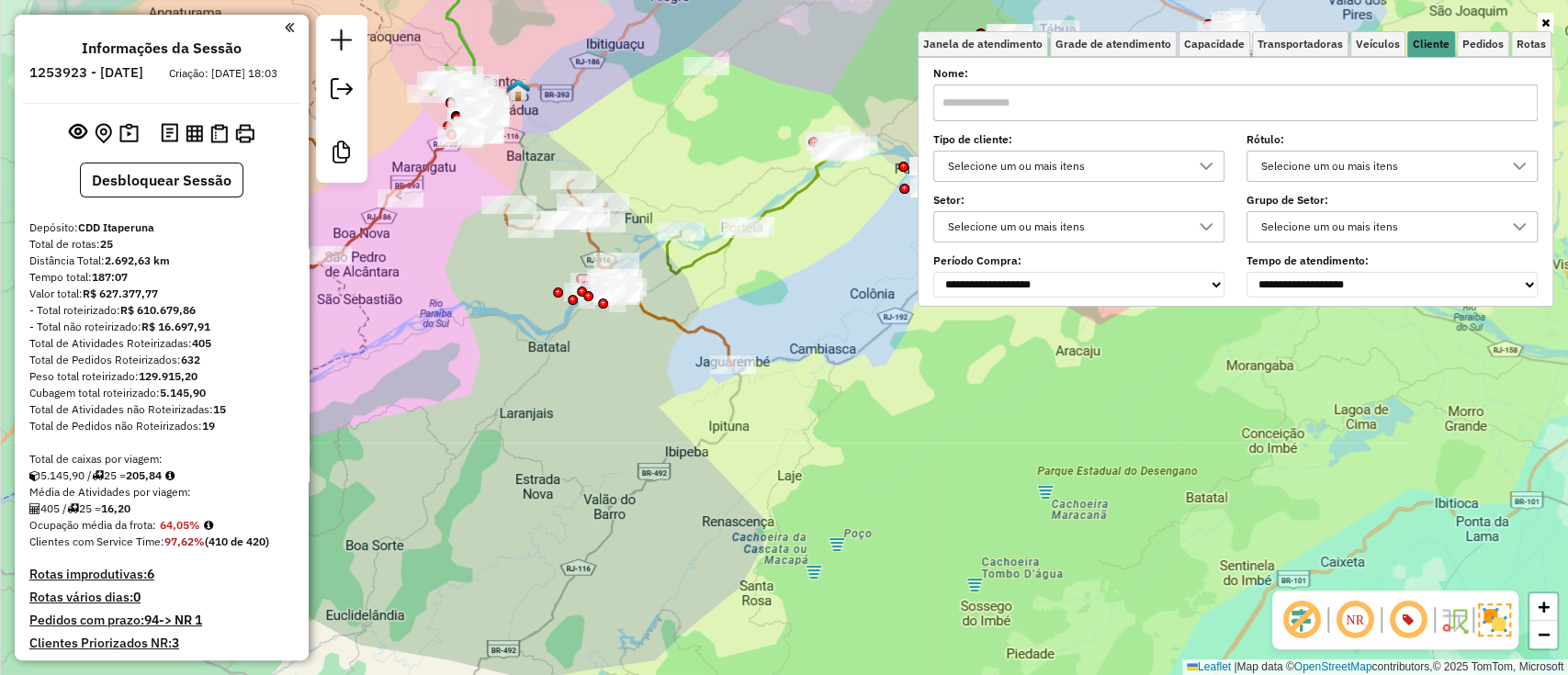
click at [1098, 238] on div "Selecione um ou mais itens" at bounding box center [1065, 227] width 247 height 30
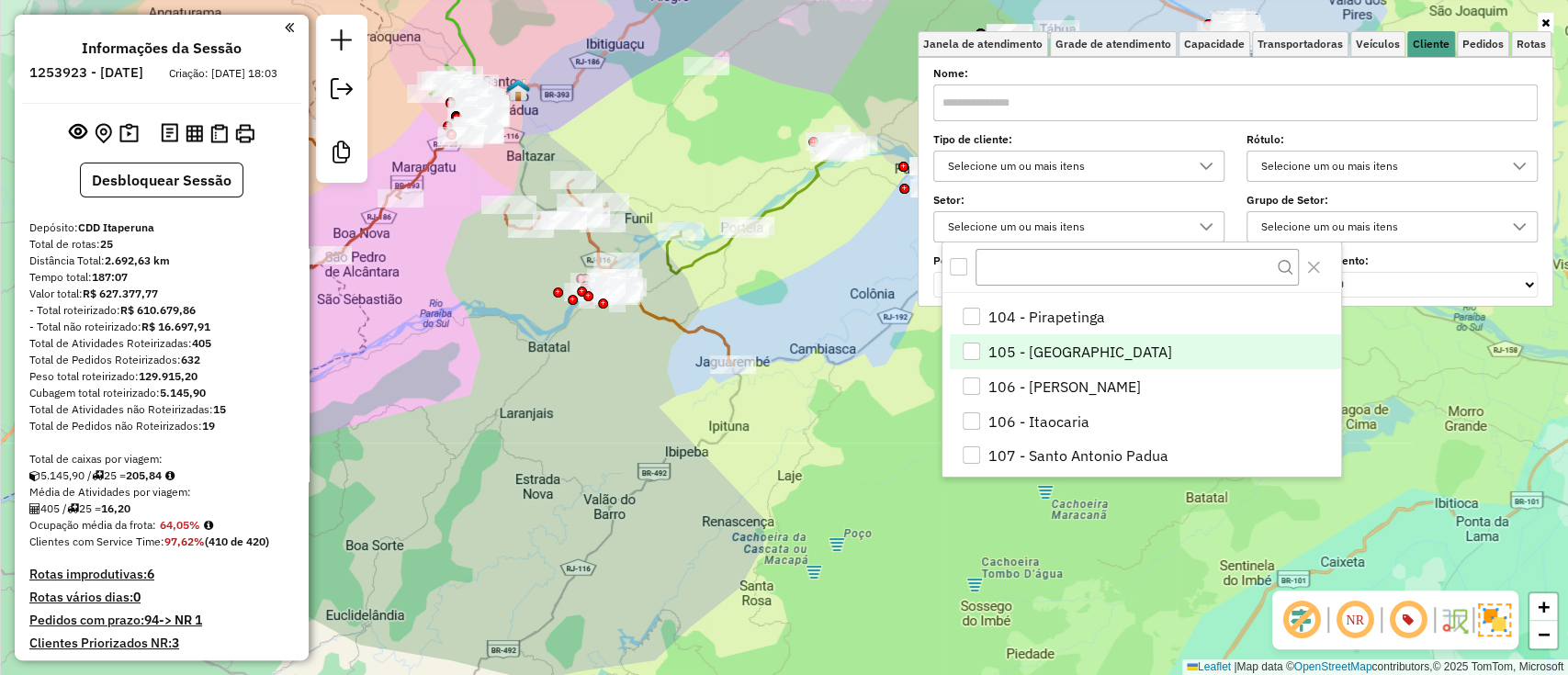
scroll to position [122, 0]
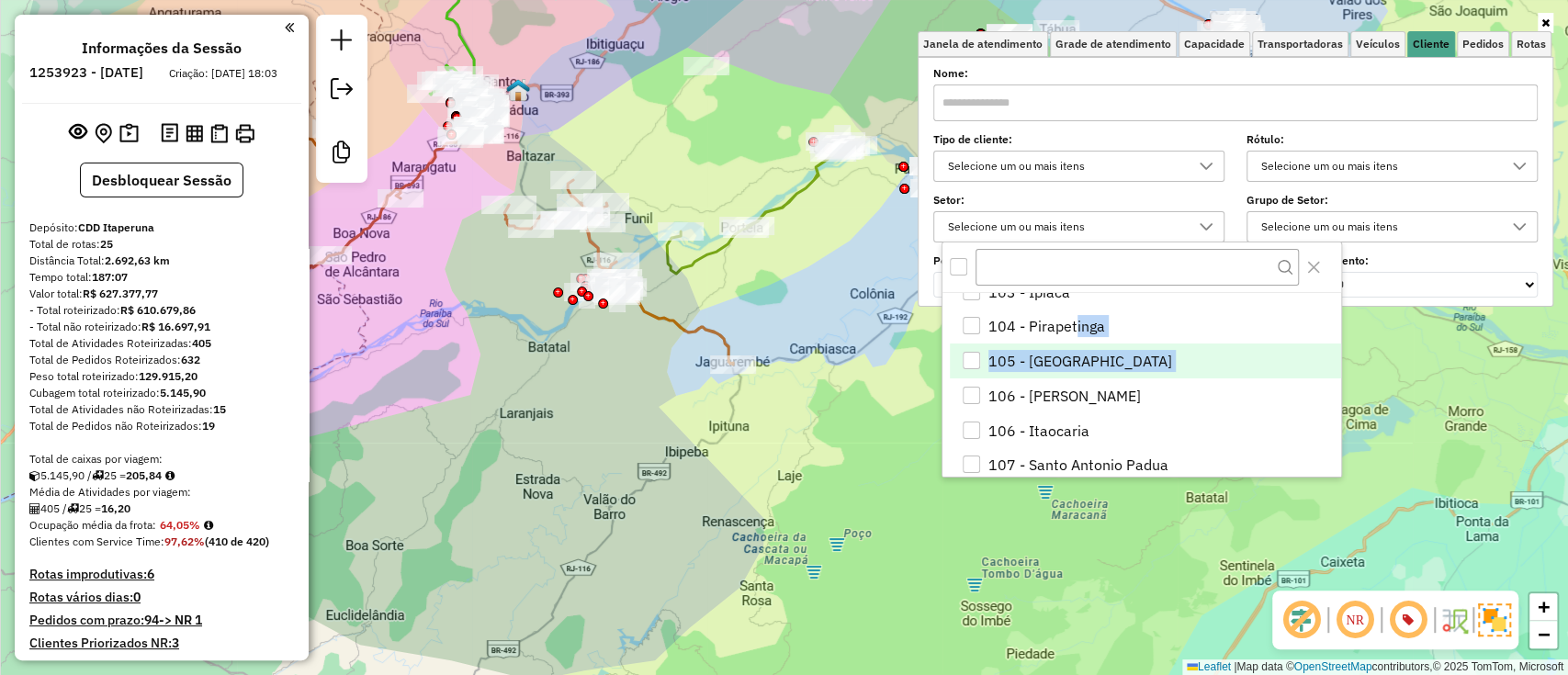
drag, startPoint x: 1058, startPoint y: 378, endPoint x: 1068, endPoint y: 348, distance: 31.6
click at [1067, 341] on ul "100 - [GEOGRAPHIC_DATA] - Aeroporto 101 - [GEOGRAPHIC_DATA] - [GEOGRAPHIC_DATA]…" at bounding box center [1141, 655] width 398 height 969
click at [1071, 353] on li "105 - [GEOGRAPHIC_DATA]" at bounding box center [1144, 360] width 390 height 35
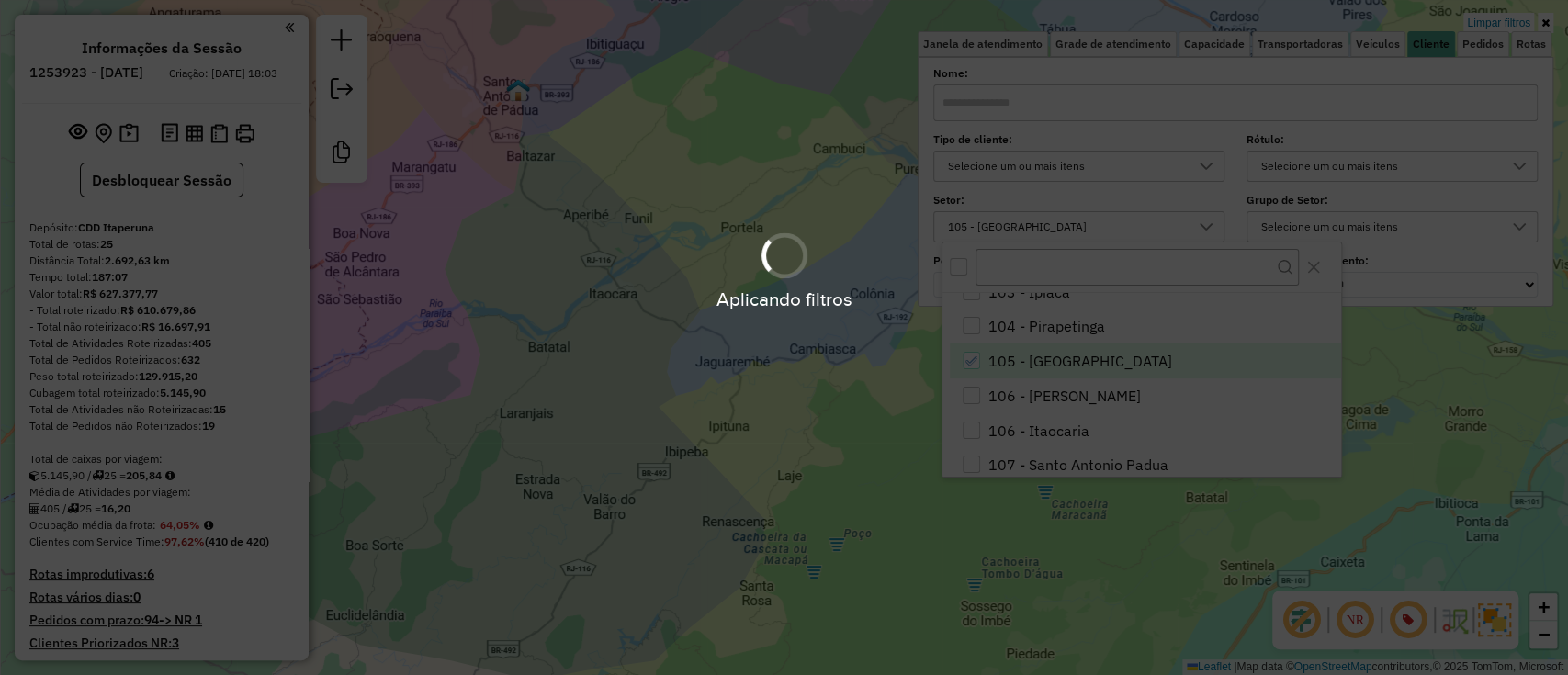
click at [837, 419] on div "Aplicando filtros" at bounding box center [784, 338] width 1568 height 675
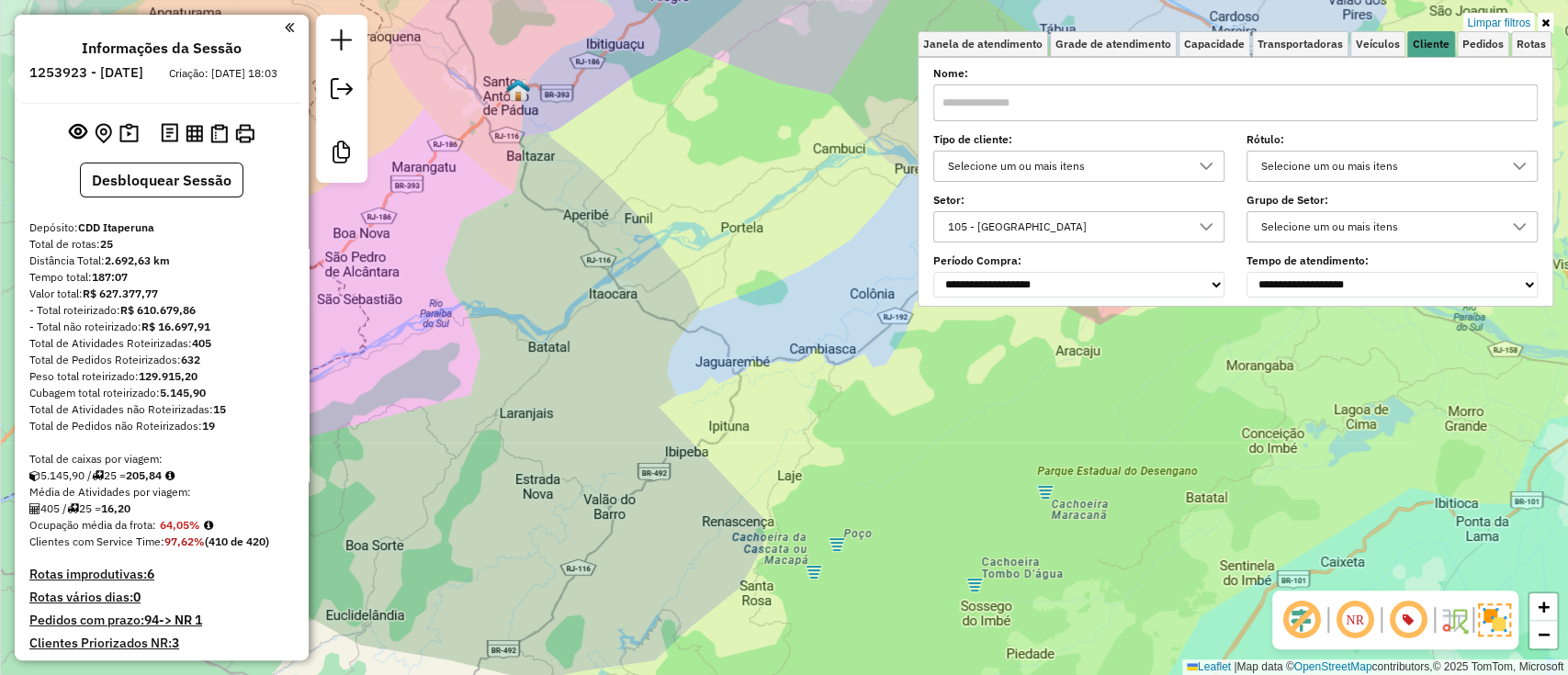
click at [837, 395] on div "Limpar filtros Janela de atendimento Grade de atendimento Capacidade Transporta…" at bounding box center [784, 338] width 1568 height 675
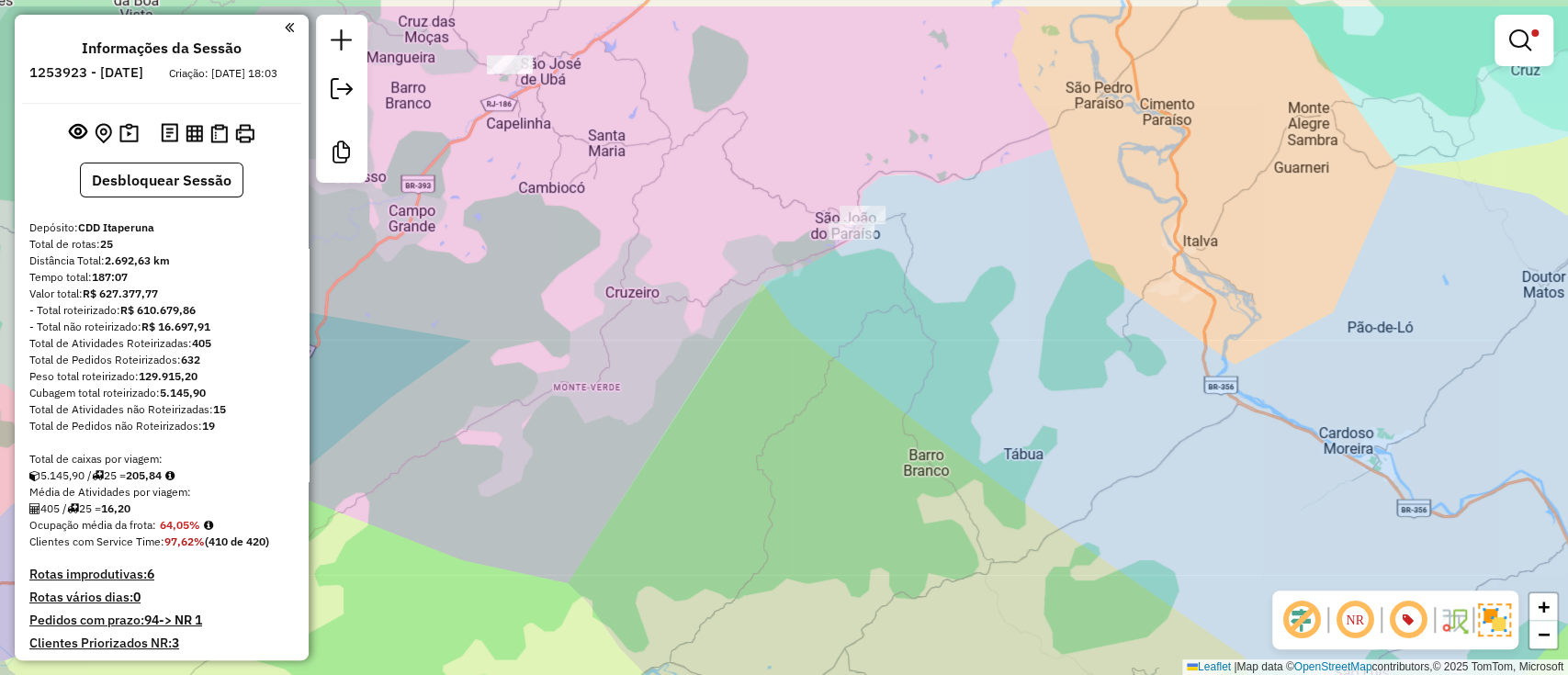
drag, startPoint x: 822, startPoint y: 303, endPoint x: 838, endPoint y: 417, distance: 115.1
click at [838, 417] on div "Limpar filtros Janela de atendimento Grade de atendimento Capacidade Transporta…" at bounding box center [784, 338] width 1568 height 675
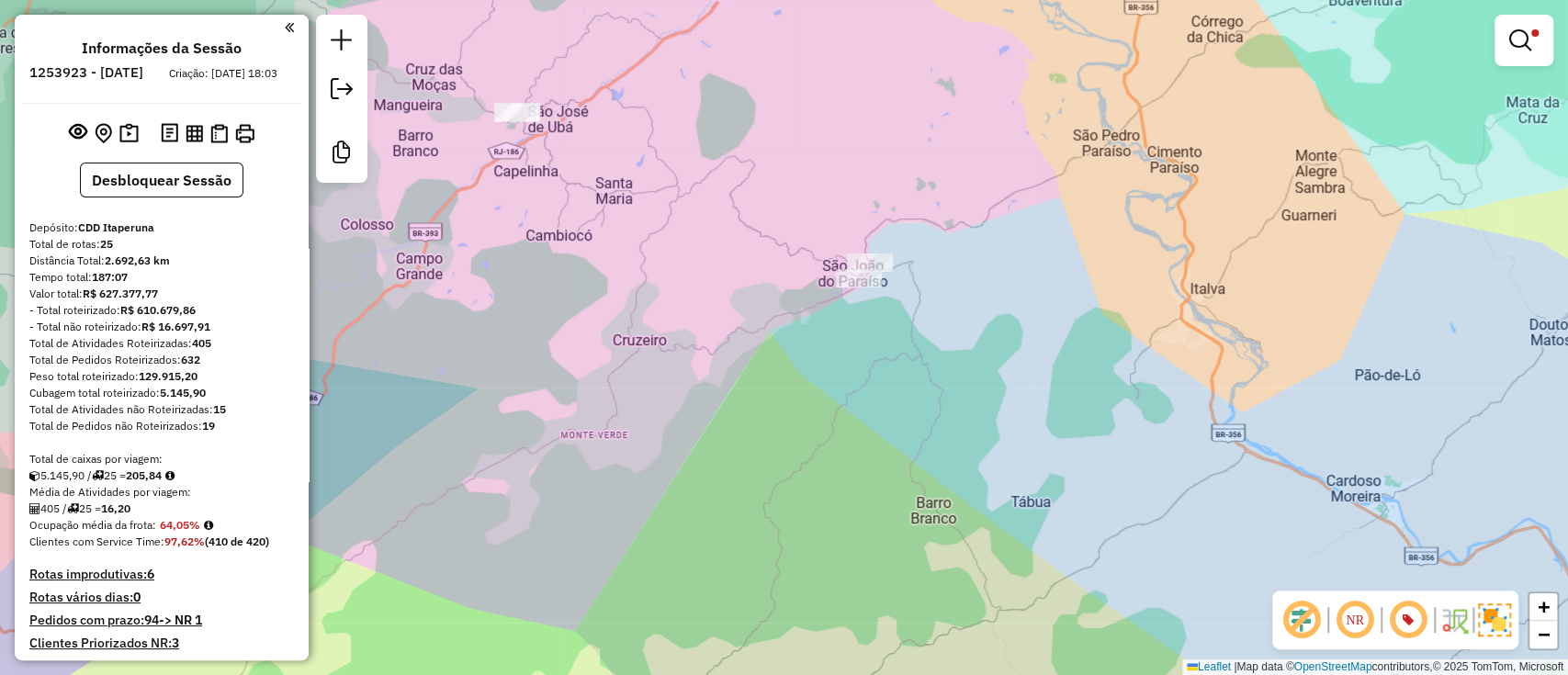
drag, startPoint x: 786, startPoint y: 388, endPoint x: 786, endPoint y: 355, distance: 33.0
click at [780, 366] on div "Limpar filtros Janela de atendimento Grade de atendimento Capacidade Transporta…" at bounding box center [784, 338] width 1568 height 675
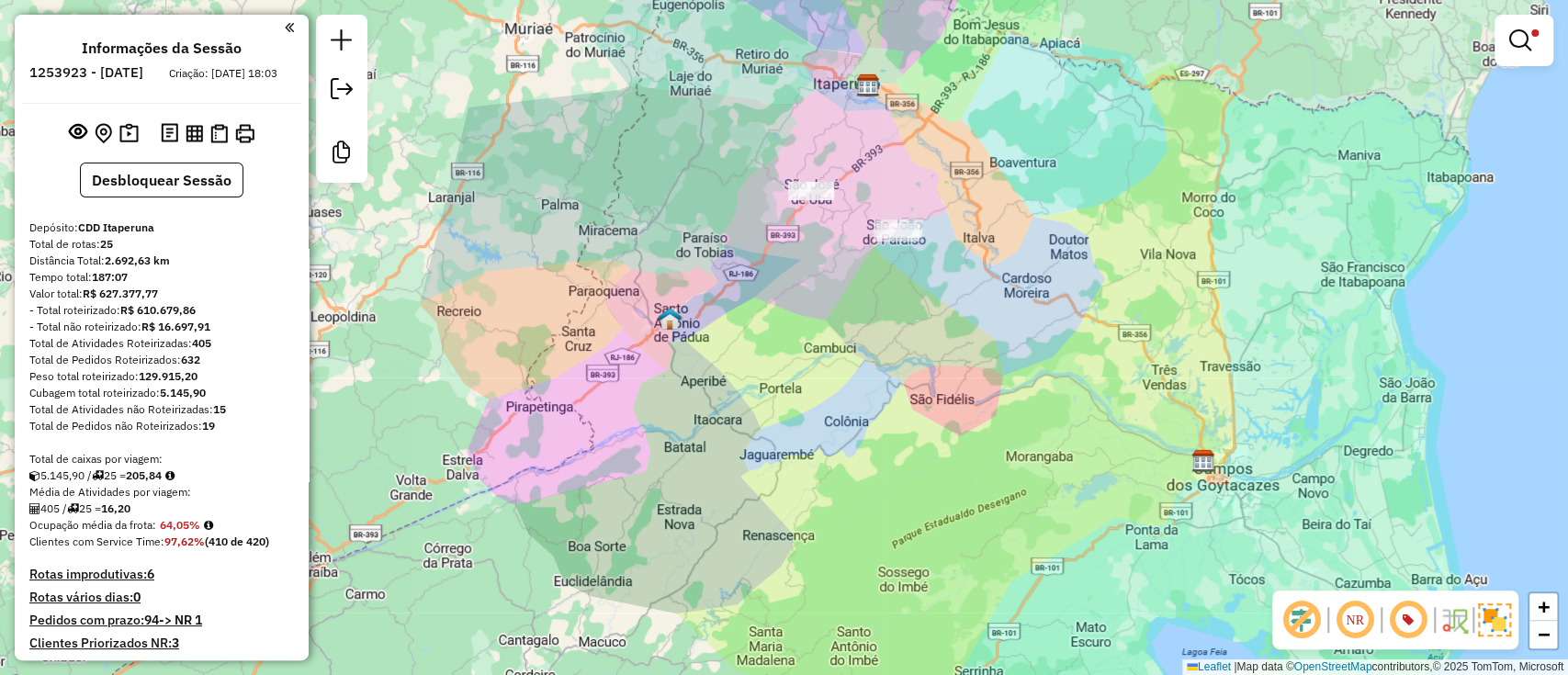
drag, startPoint x: 927, startPoint y: 401, endPoint x: 940, endPoint y: 348, distance: 54.6
click at [939, 349] on div "Limpar filtros Janela de atendimento Grade de atendimento Capacidade Transporta…" at bounding box center [784, 338] width 1568 height 675
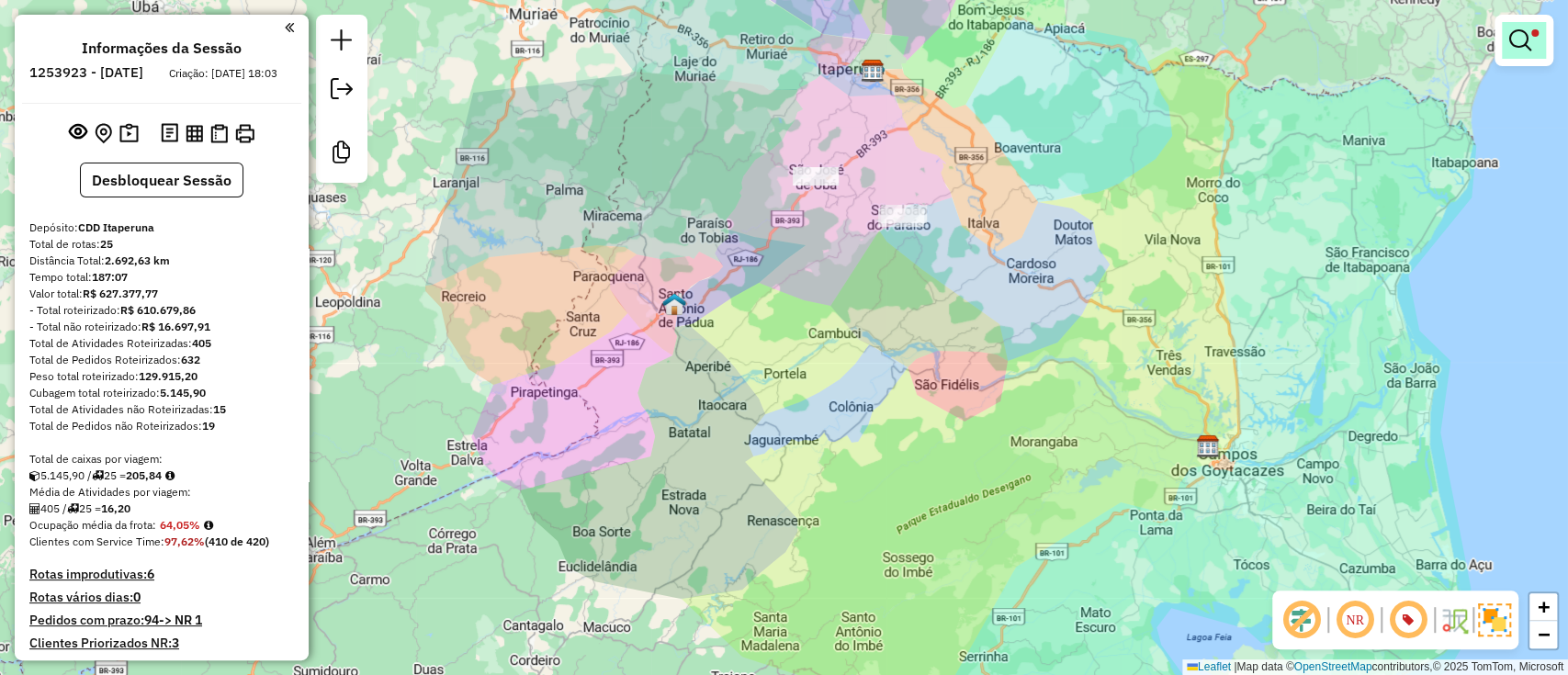
click at [1524, 41] on em at bounding box center [1521, 40] width 22 height 22
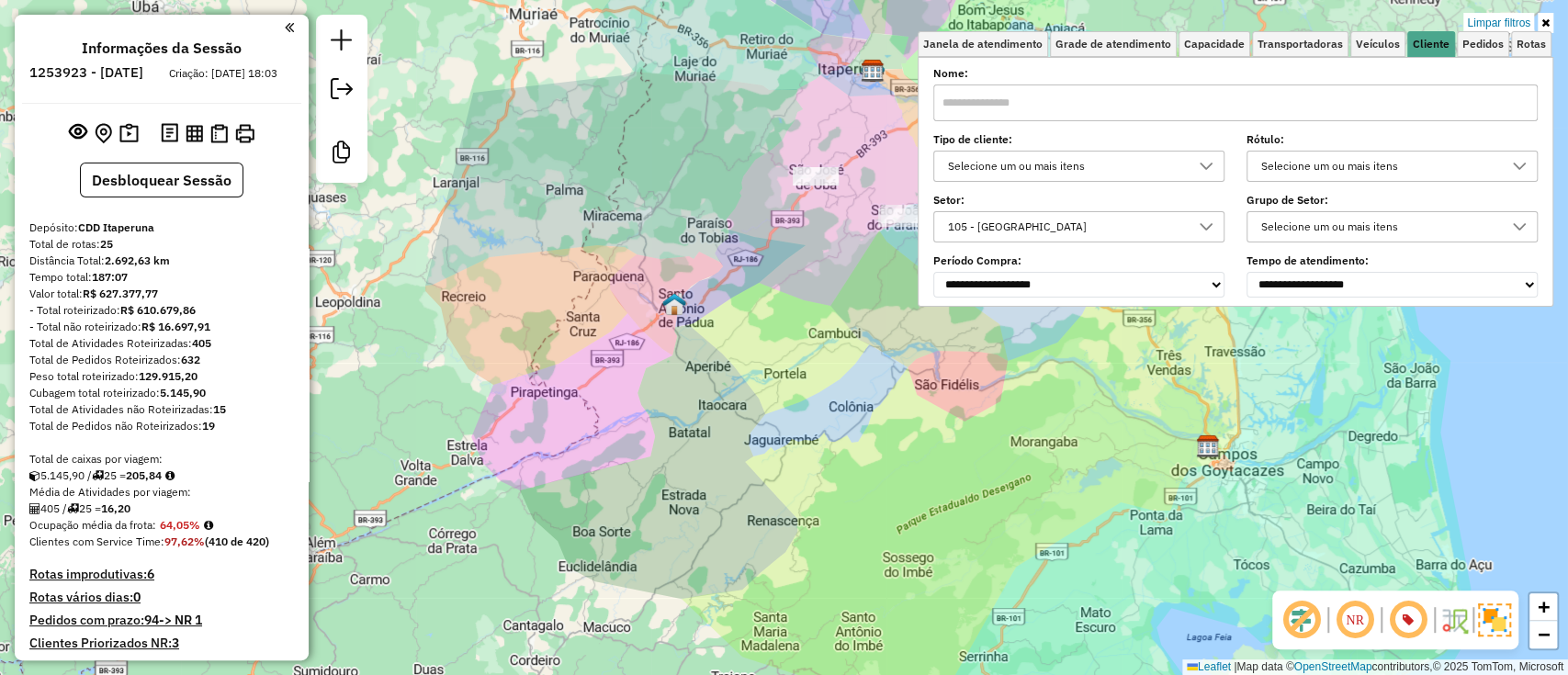
click at [1156, 223] on div "105 - [GEOGRAPHIC_DATA]" at bounding box center [1065, 227] width 247 height 30
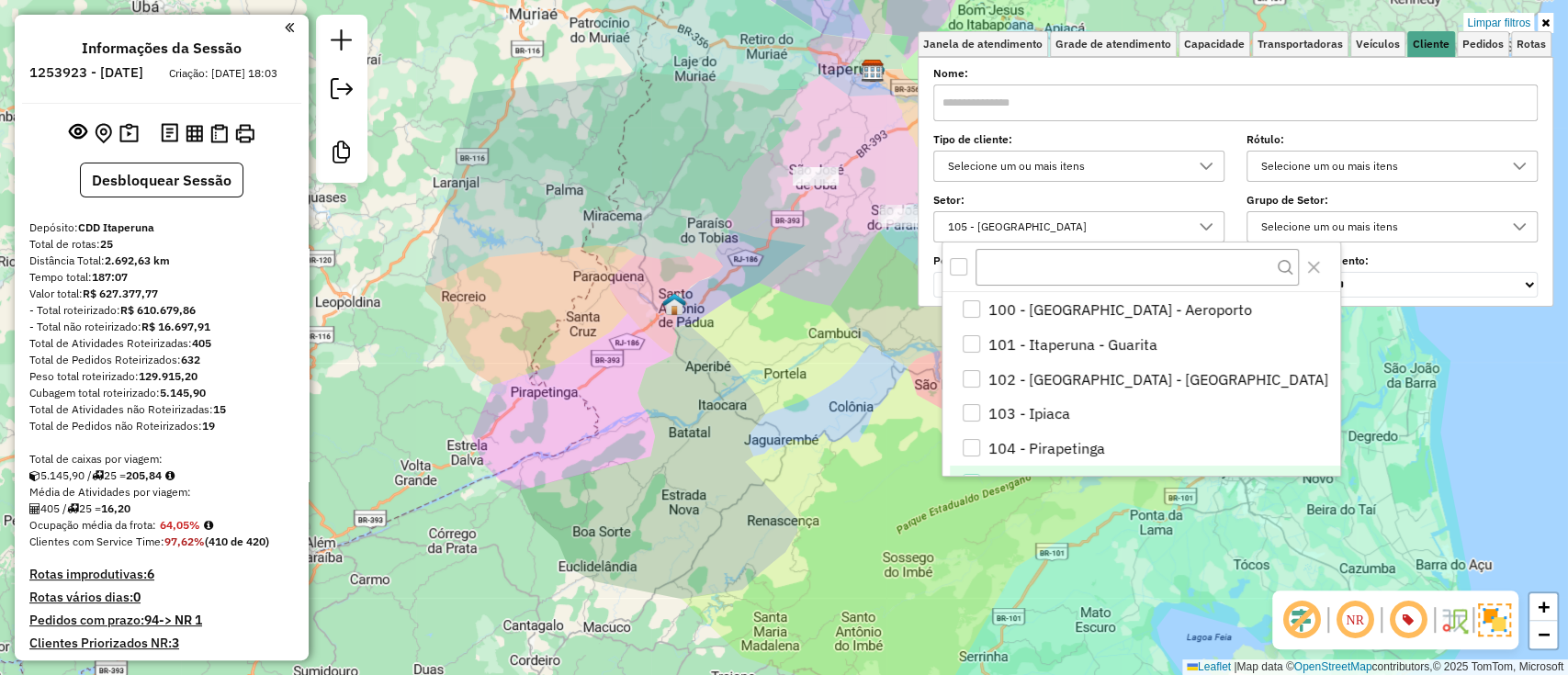
scroll to position [24, 0]
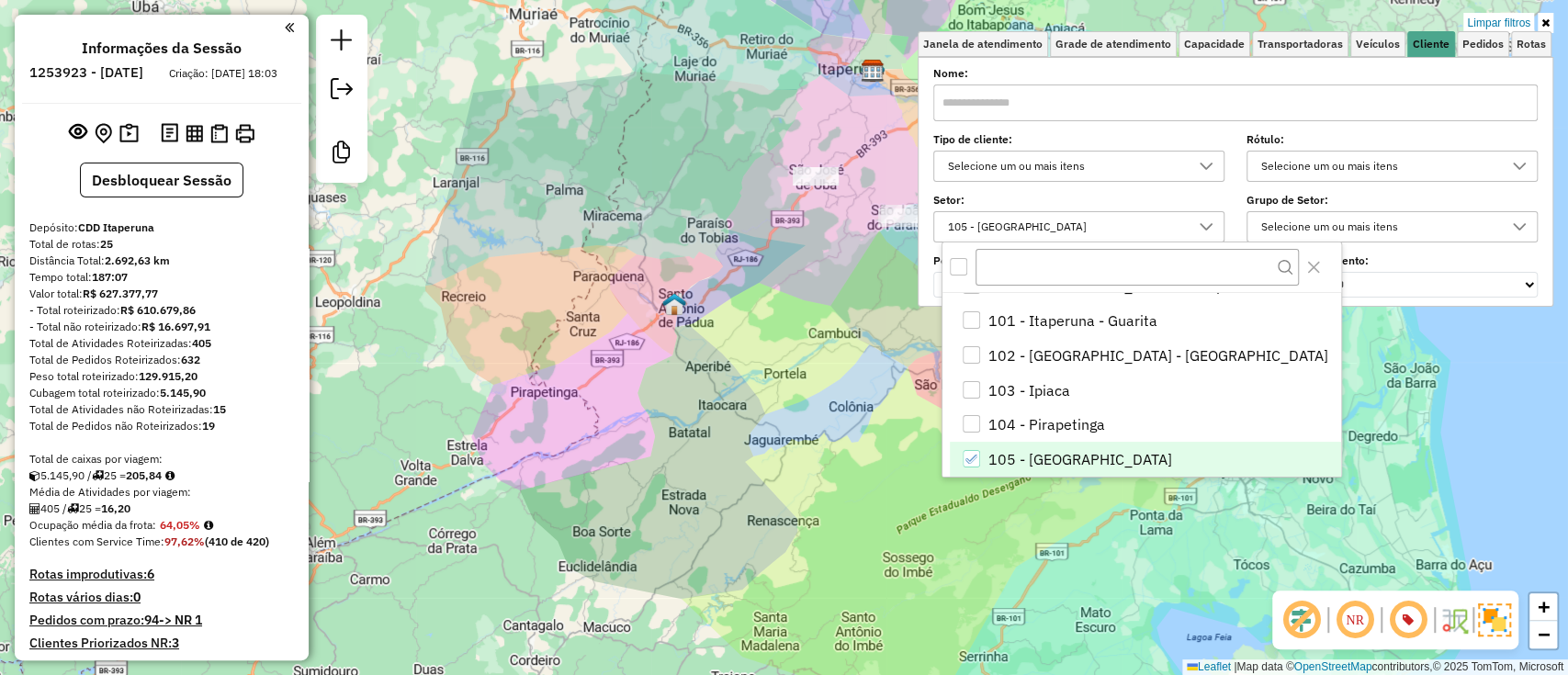
click at [1025, 457] on li "105 - [GEOGRAPHIC_DATA]" at bounding box center [1144, 458] width 390 height 35
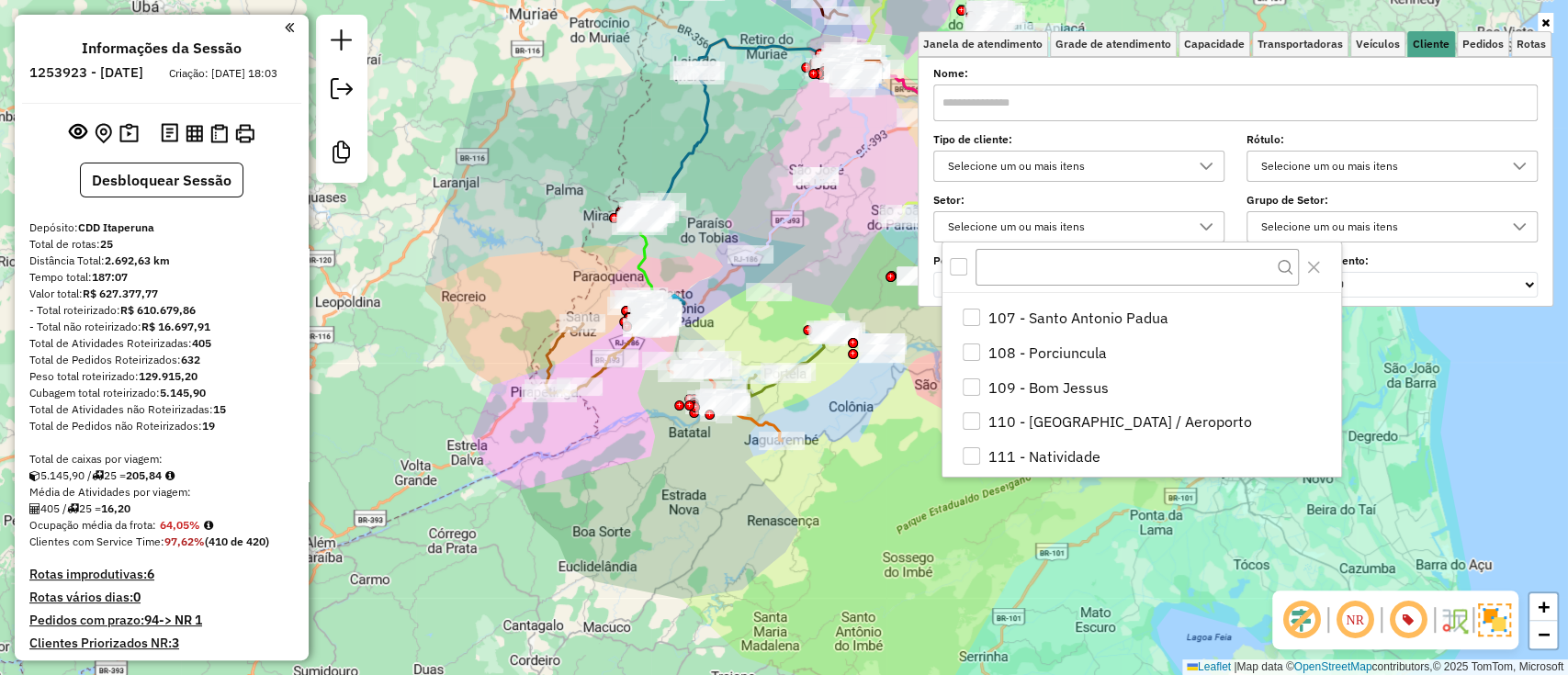
scroll to position [147, 0]
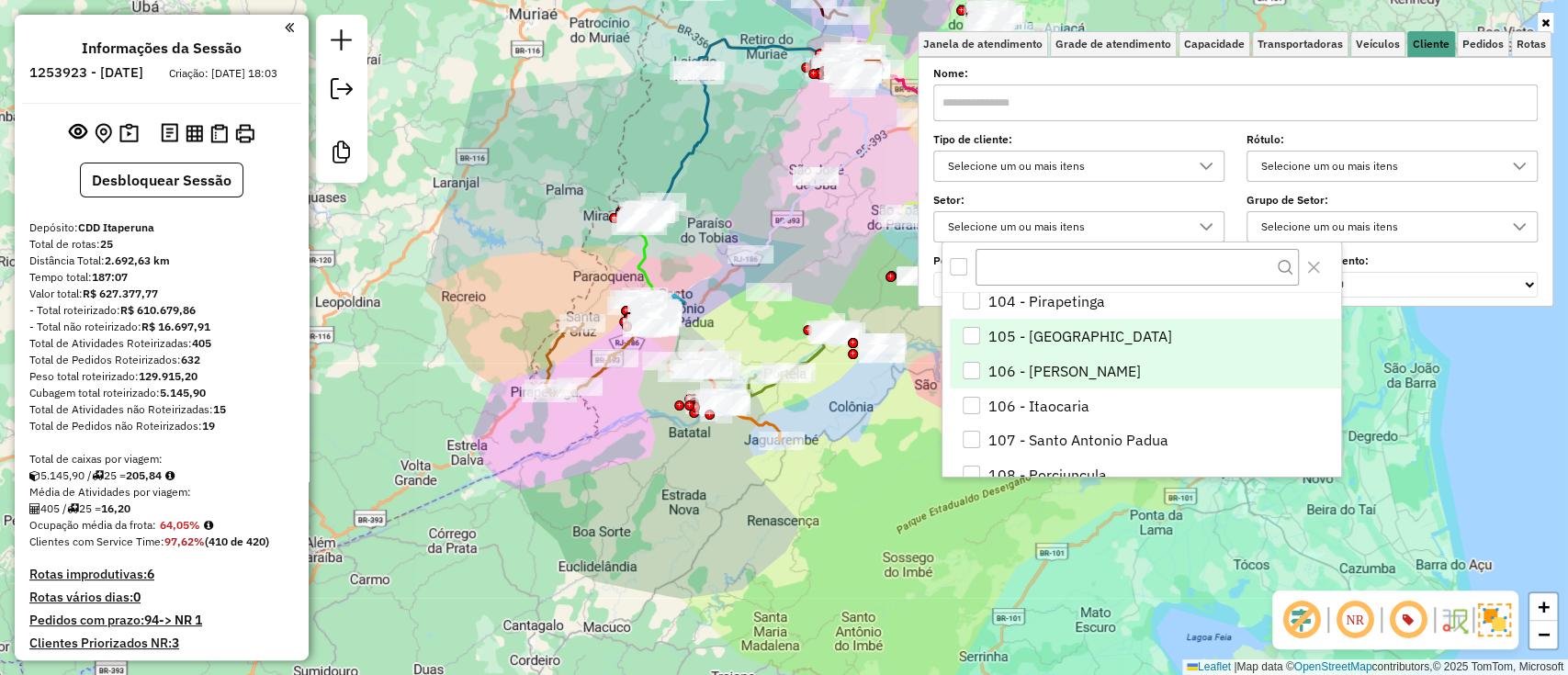
click at [1051, 375] on li "106 - [PERSON_NAME]" at bounding box center [1144, 370] width 390 height 35
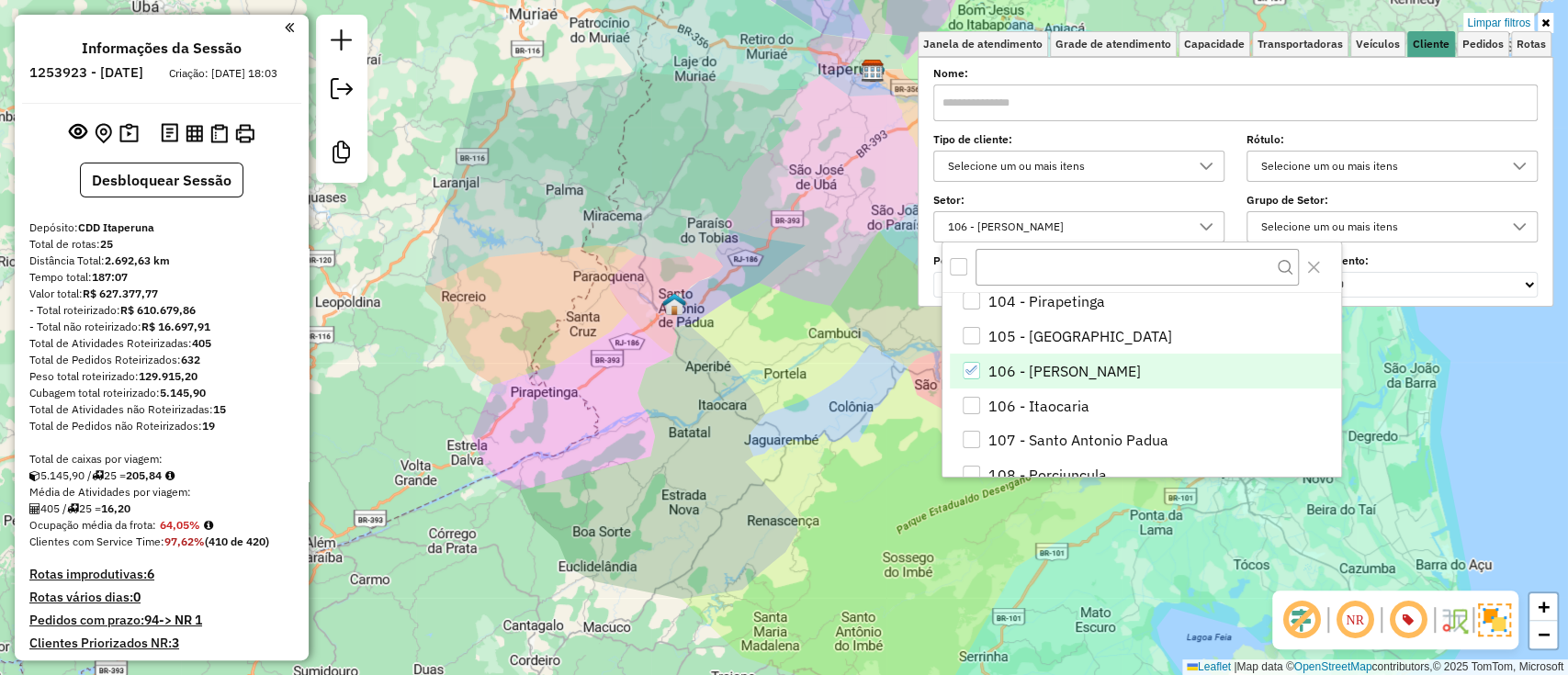
click at [1088, 374] on li "106 - [PERSON_NAME]" at bounding box center [1144, 370] width 390 height 35
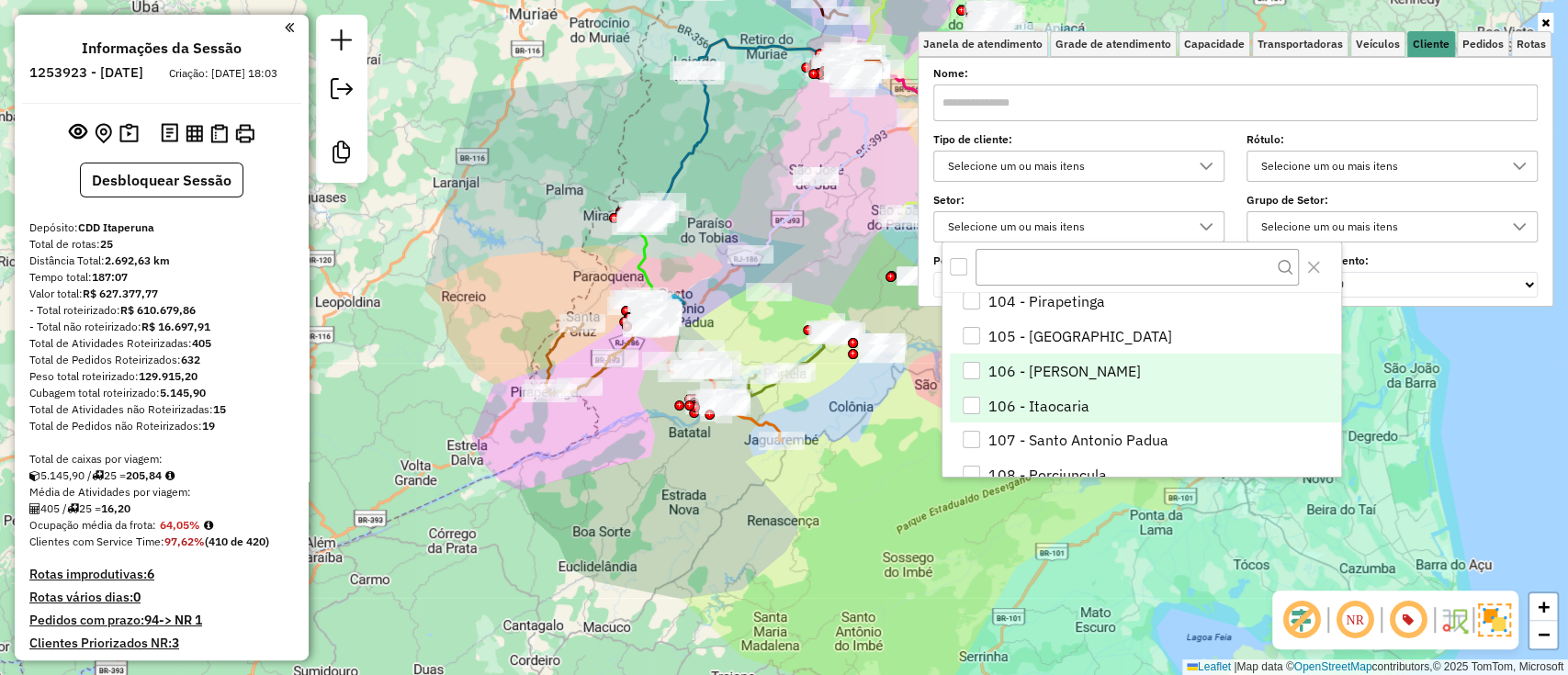
click at [1114, 405] on li "106 - Itaocaria" at bounding box center [1144, 406] width 390 height 35
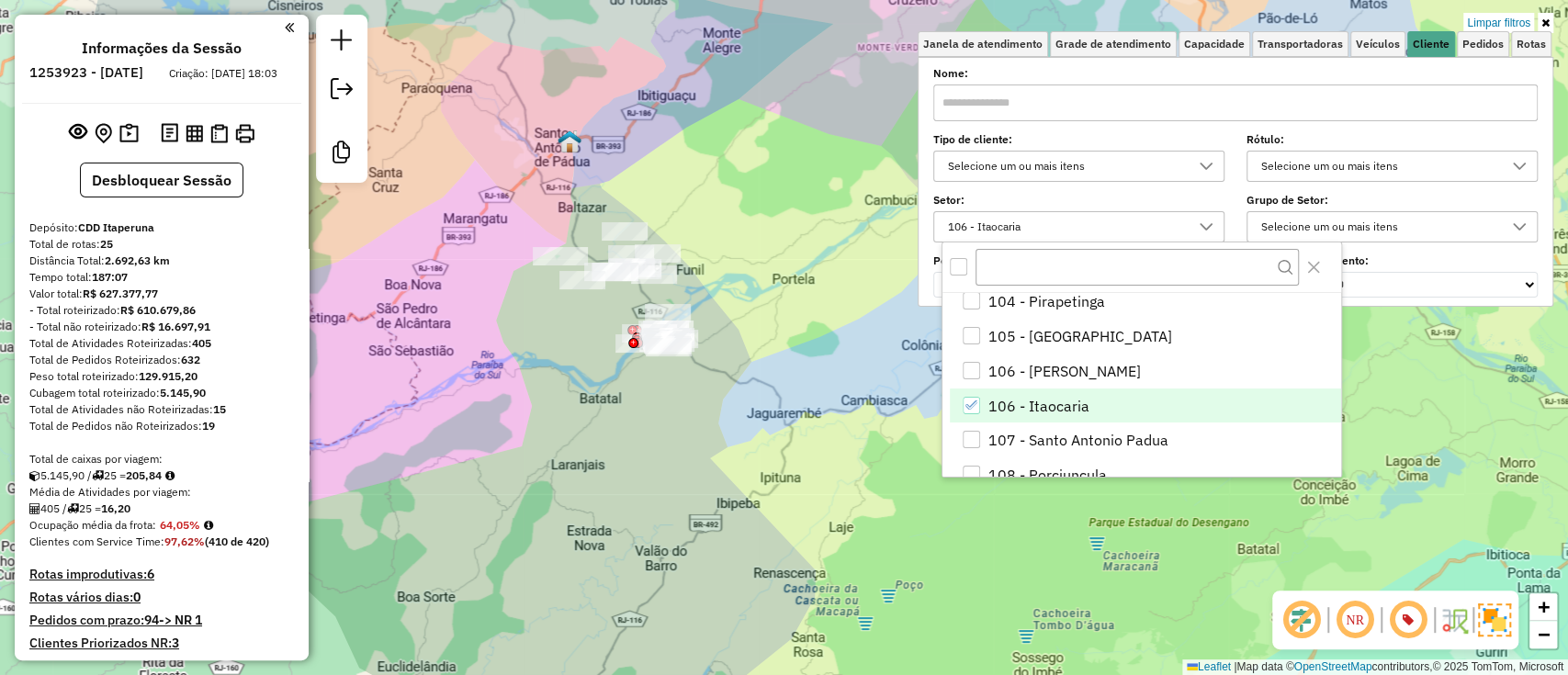
click at [978, 413] on div "106 - Itaocaria" at bounding box center [972, 406] width 19 height 19
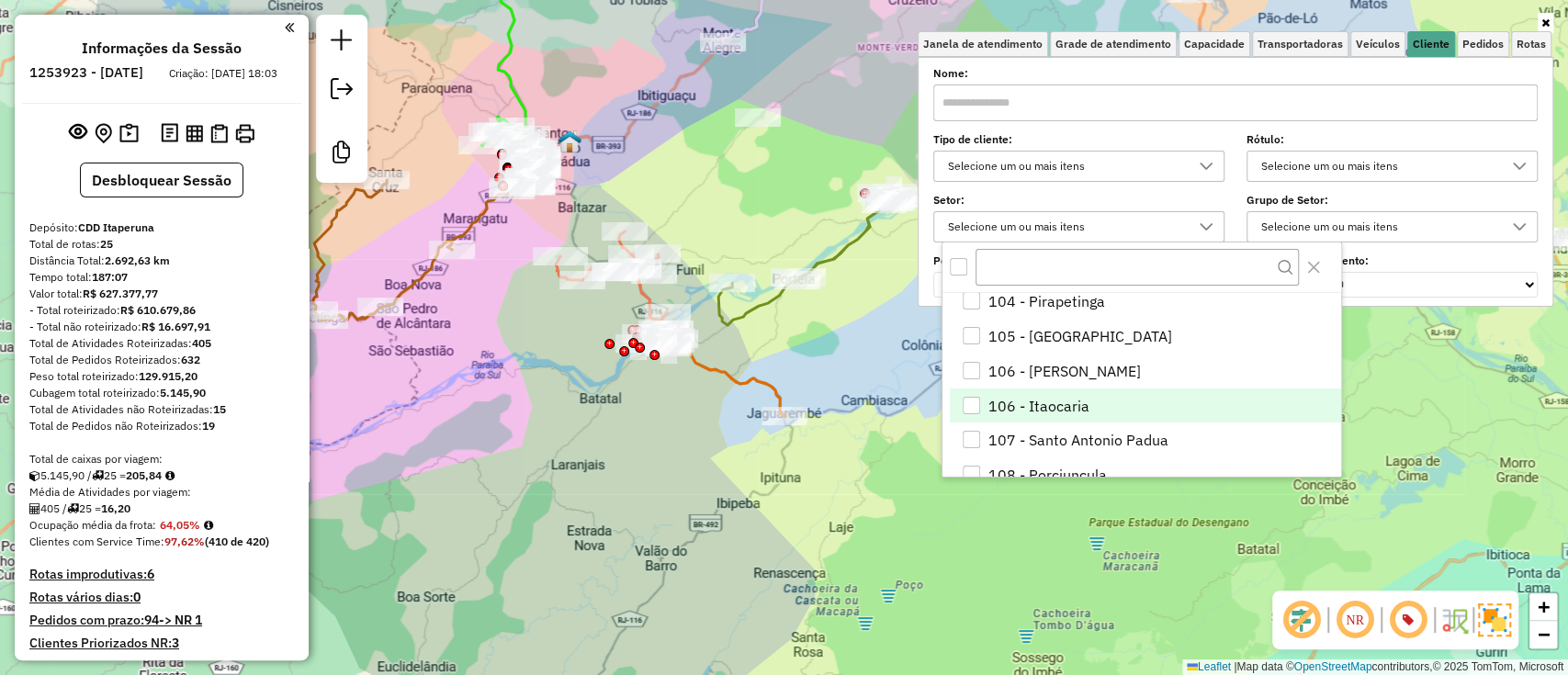
click at [1547, 25] on icon at bounding box center [1545, 23] width 8 height 11
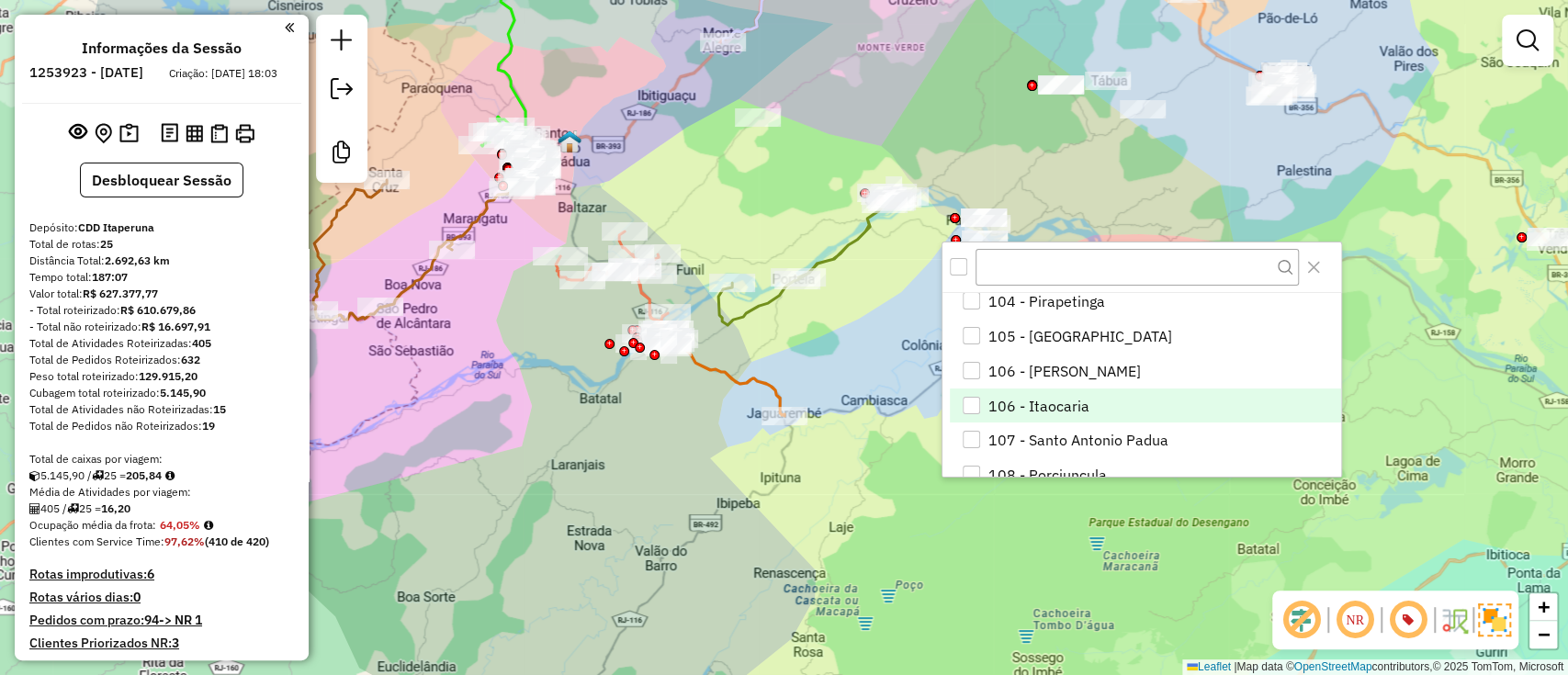
click at [1040, 225] on div "Janela de atendimento Grade de atendimento Capacidade Transportadoras Veículos …" at bounding box center [784, 338] width 1568 height 675
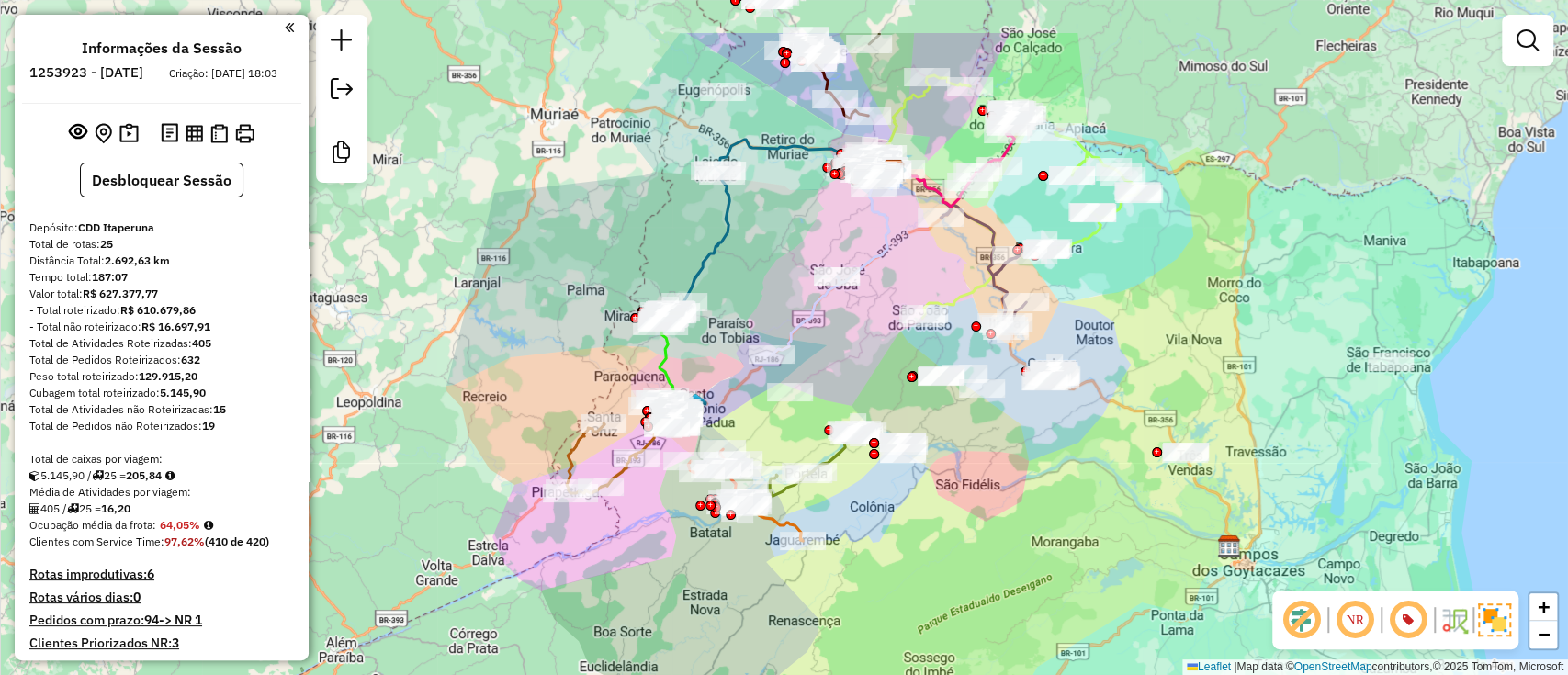
drag, startPoint x: 891, startPoint y: 224, endPoint x: 863, endPoint y: 325, distance: 104.8
click at [863, 325] on div "Janela de atendimento Grade de atendimento Capacidade Transportadoras Veículos …" at bounding box center [784, 338] width 1568 height 675
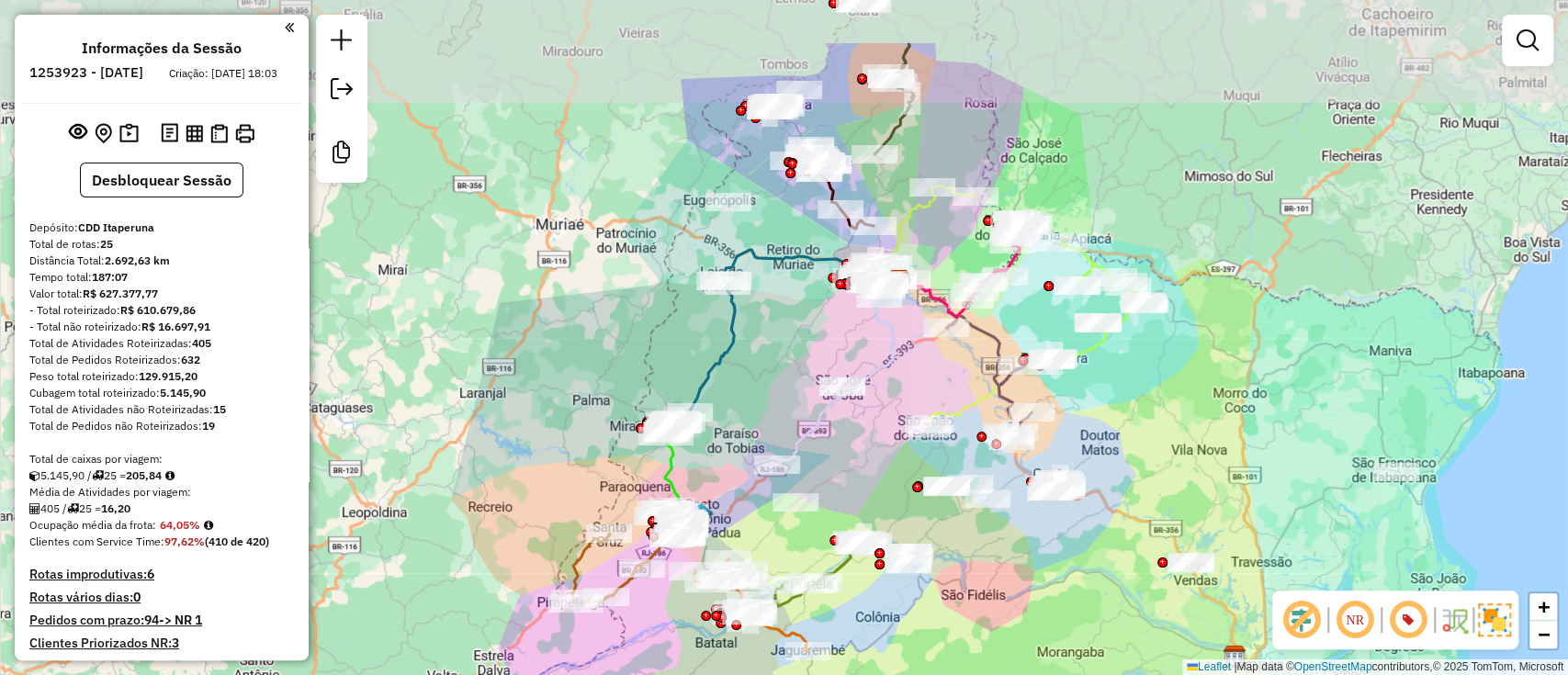
drag, startPoint x: 837, startPoint y: 422, endPoint x: 850, endPoint y: 493, distance: 72.2
click at [850, 495] on div "Janela de atendimento Grade de atendimento Capacidade Transportadoras Veículos …" at bounding box center [784, 338] width 1568 height 675
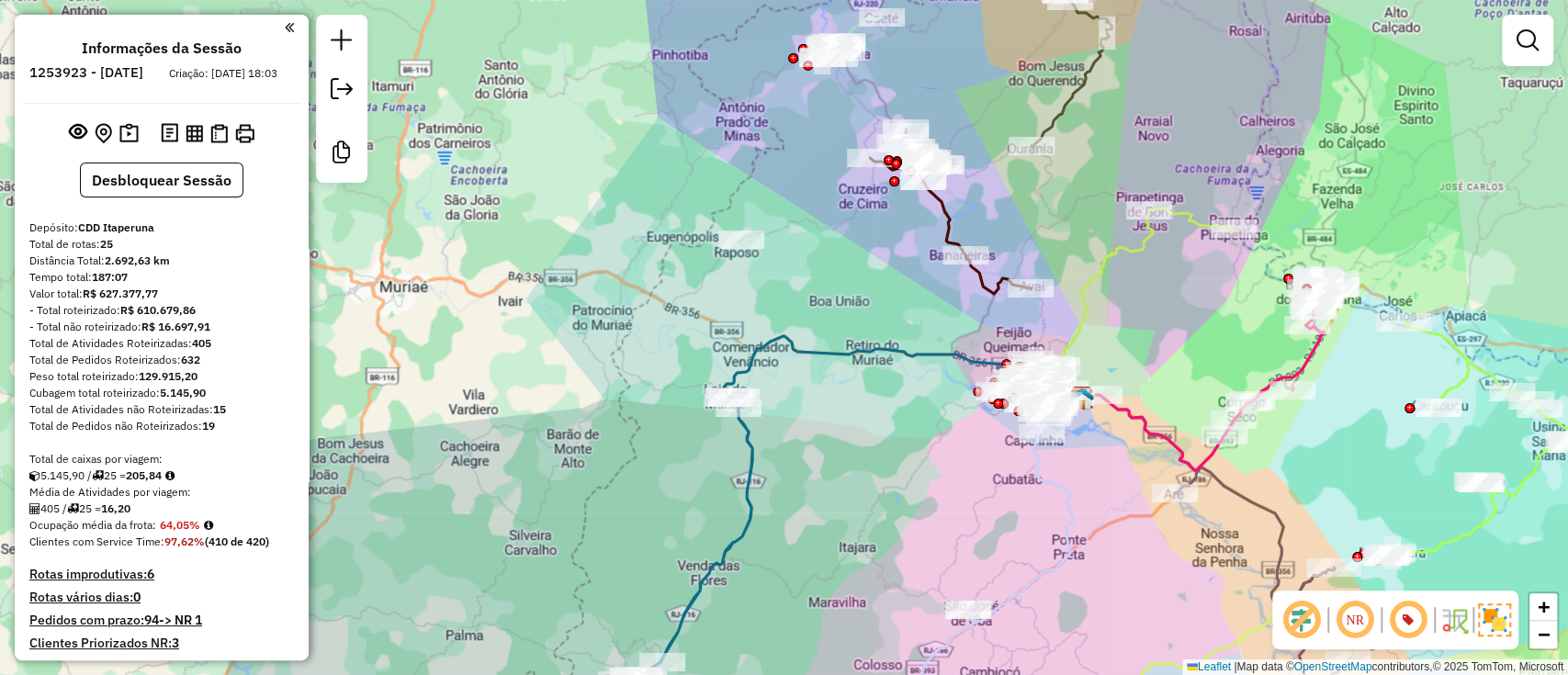
click at [614, 509] on div "Janela de atendimento Grade de atendimento Capacidade Transportadoras Veículos …" at bounding box center [784, 338] width 1568 height 675
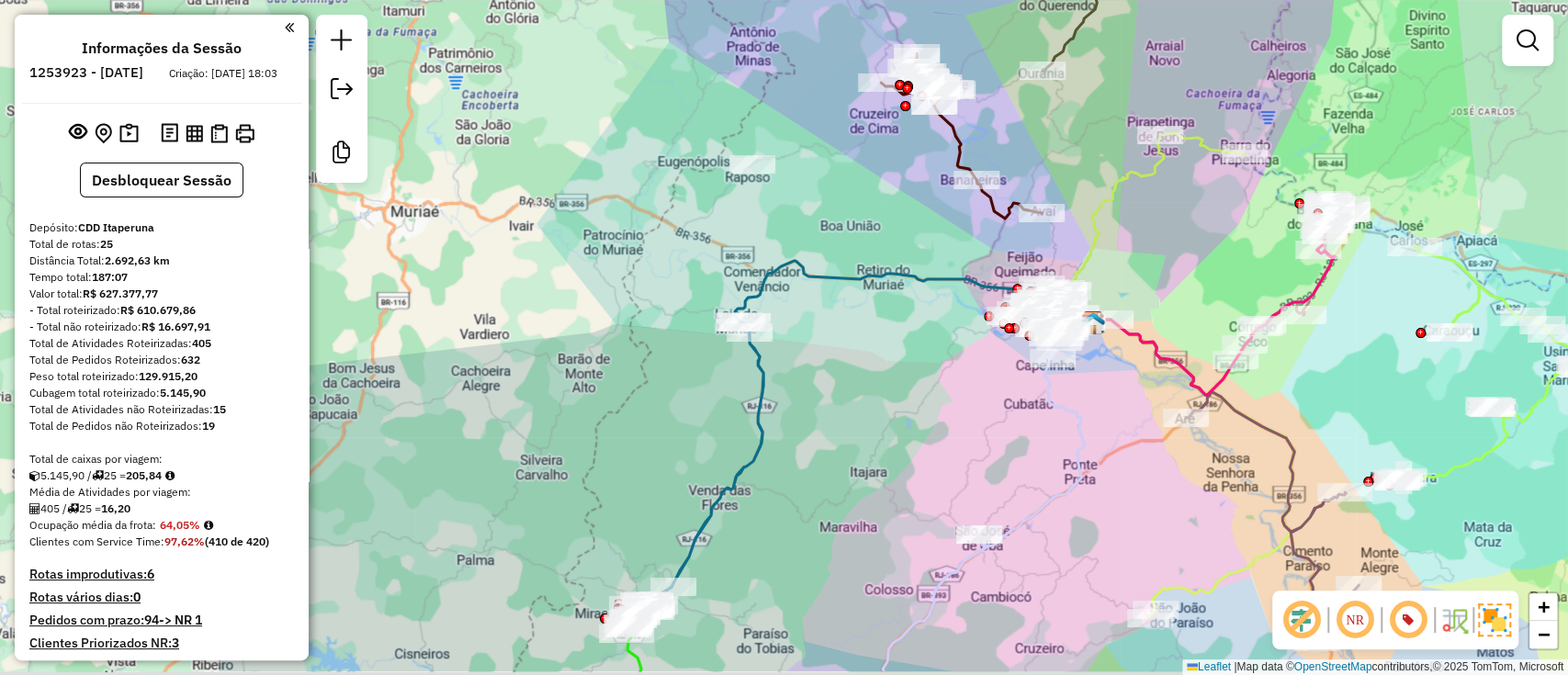
drag, startPoint x: 615, startPoint y: 544, endPoint x: 627, endPoint y: 474, distance: 71.0
click at [627, 474] on div "Janela de atendimento Grade de atendimento Capacidade Transportadoras Veículos …" at bounding box center [784, 338] width 1568 height 675
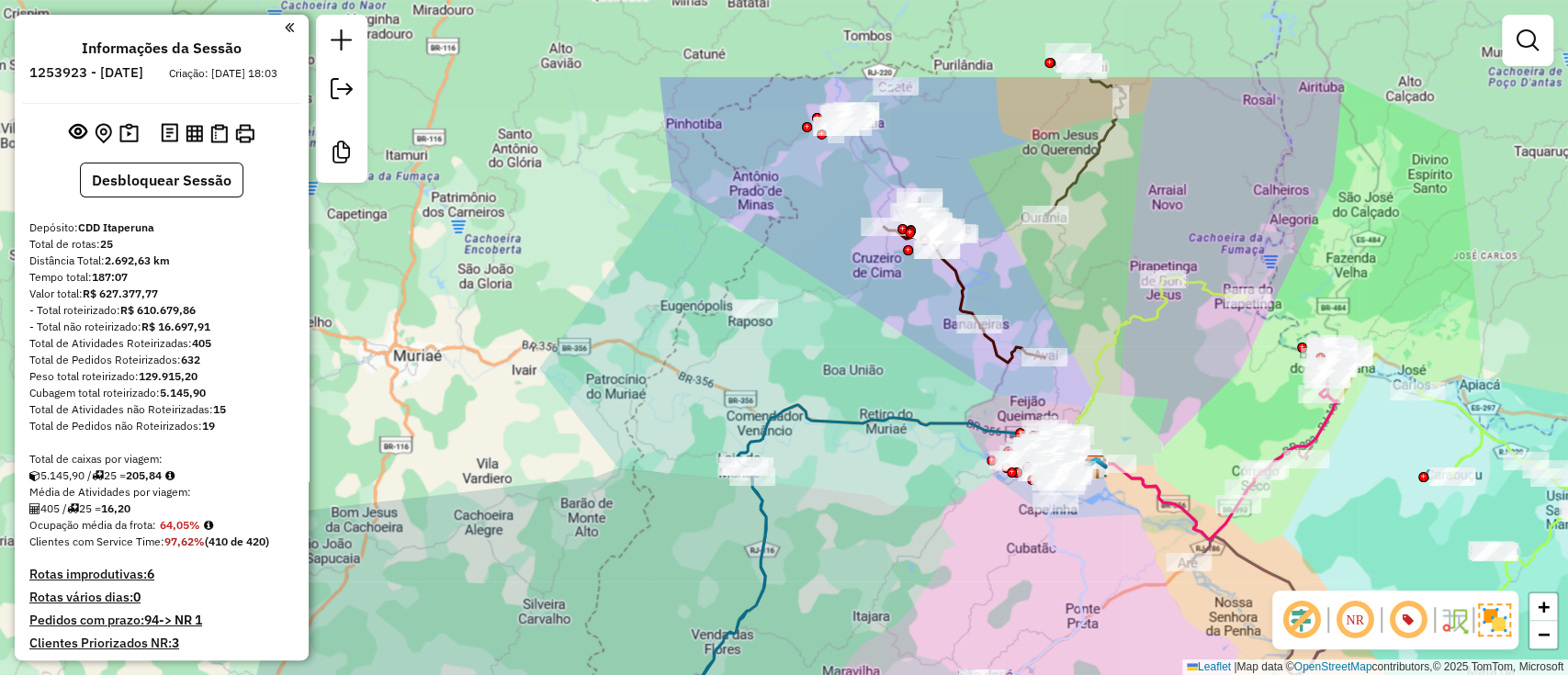
drag, startPoint x: 801, startPoint y: 186, endPoint x: 804, endPoint y: 330, distance: 144.0
click at [804, 330] on div "Janela de atendimento Grade de atendimento Capacidade Transportadoras Veículos …" at bounding box center [784, 338] width 1568 height 675
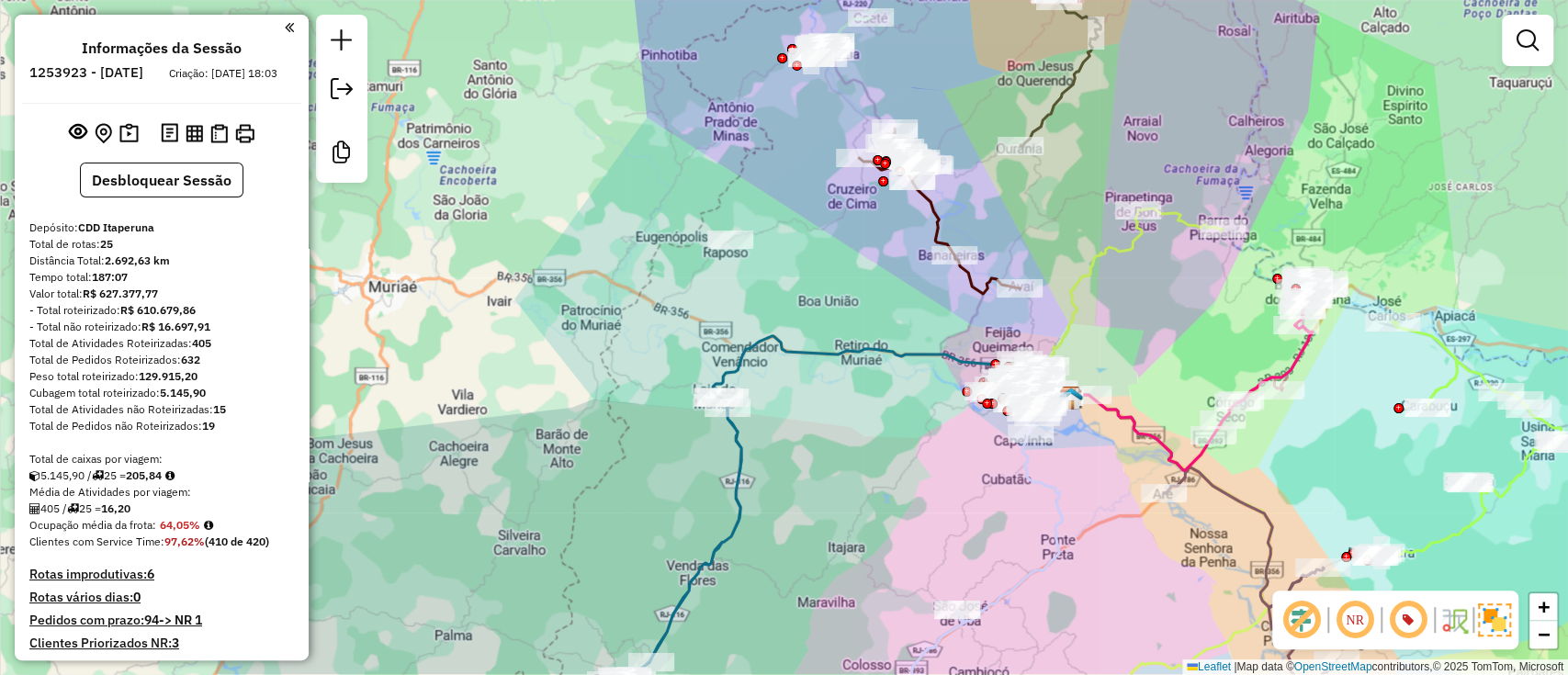
drag, startPoint x: 852, startPoint y: 348, endPoint x: 802, endPoint y: 186, distance: 169.5
click at [802, 194] on div "Janela de atendimento Grade de atendimento Capacidade Transportadoras Veículos …" at bounding box center [784, 338] width 1568 height 675
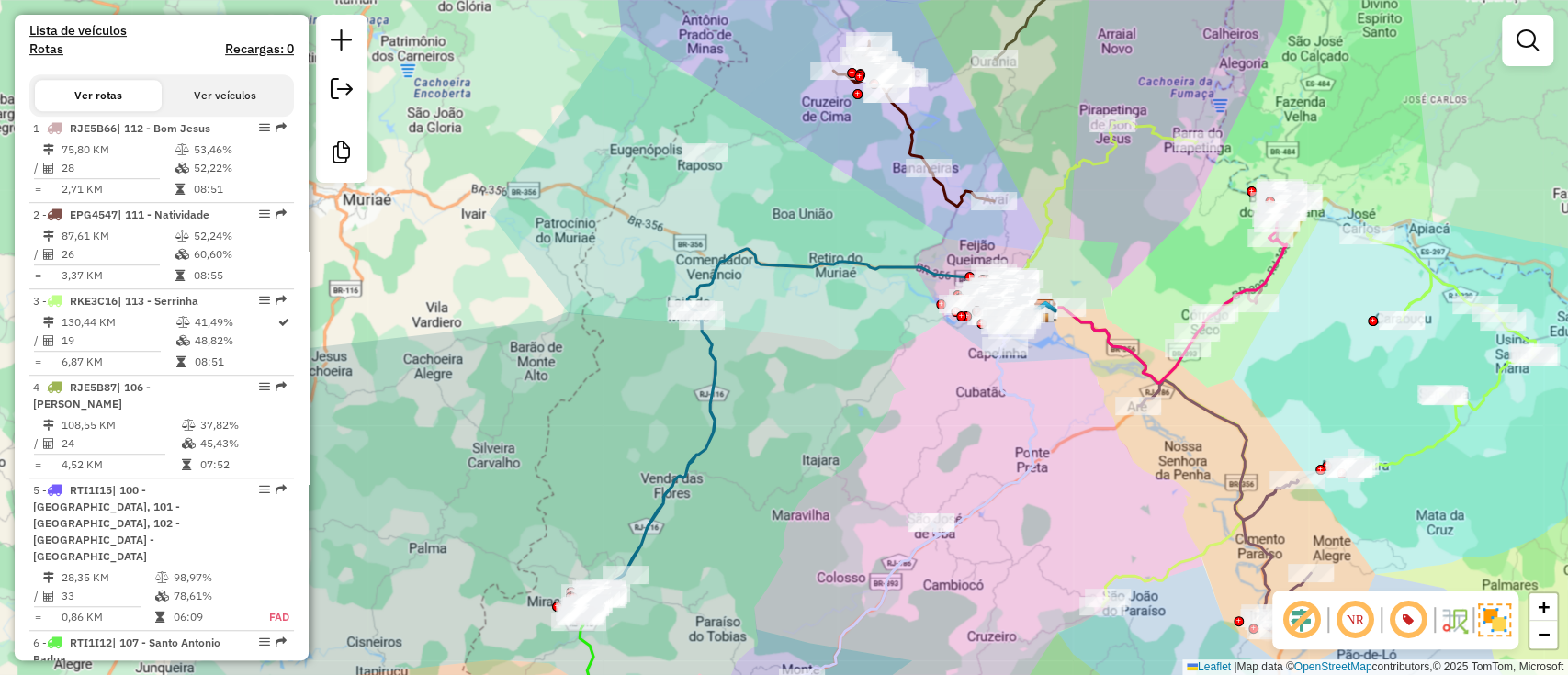
scroll to position [734, 0]
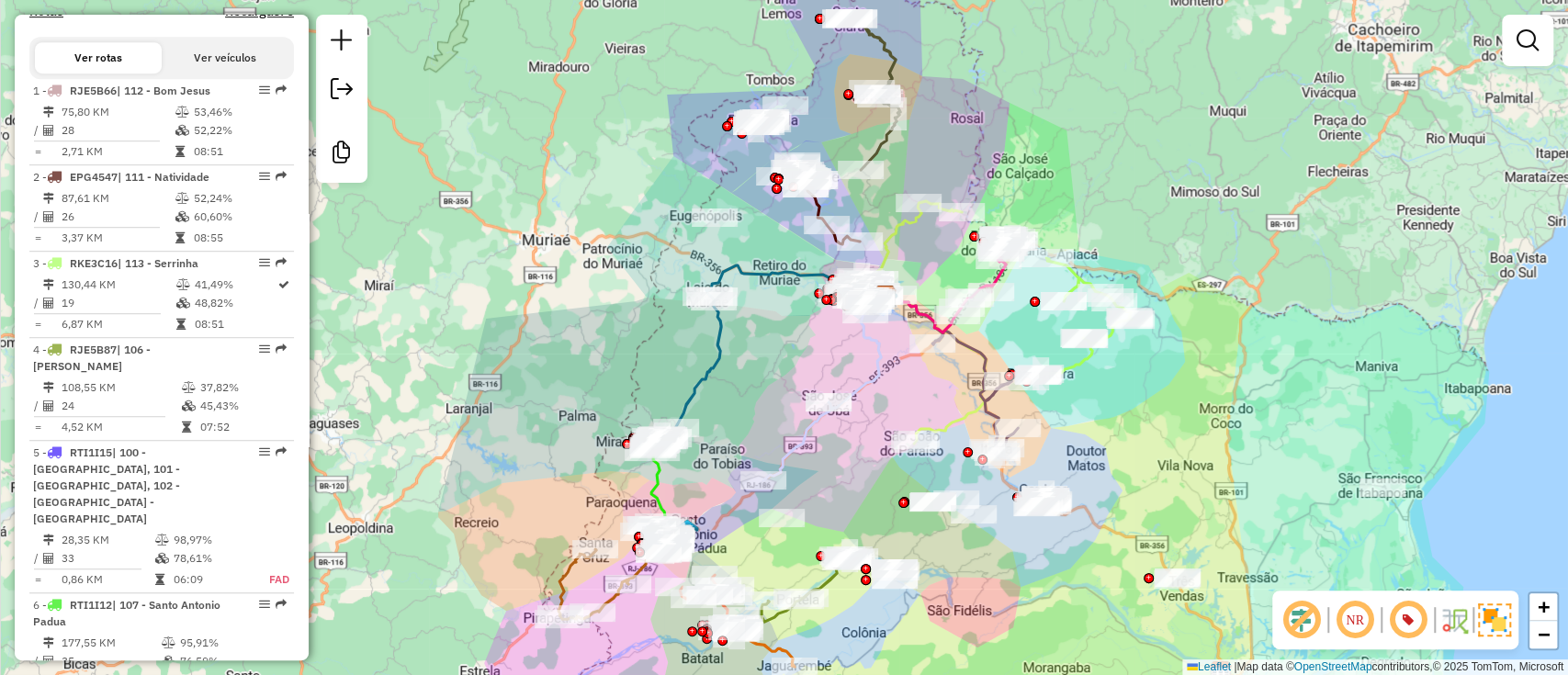
drag, startPoint x: 1244, startPoint y: 290, endPoint x: 1224, endPoint y: 241, distance: 52.9
click at [1224, 241] on div "Janela de atendimento Grade de atendimento Capacidade Transportadoras Veículos …" at bounding box center [784, 338] width 1568 height 675
